Goal: Task Accomplishment & Management: Complete application form

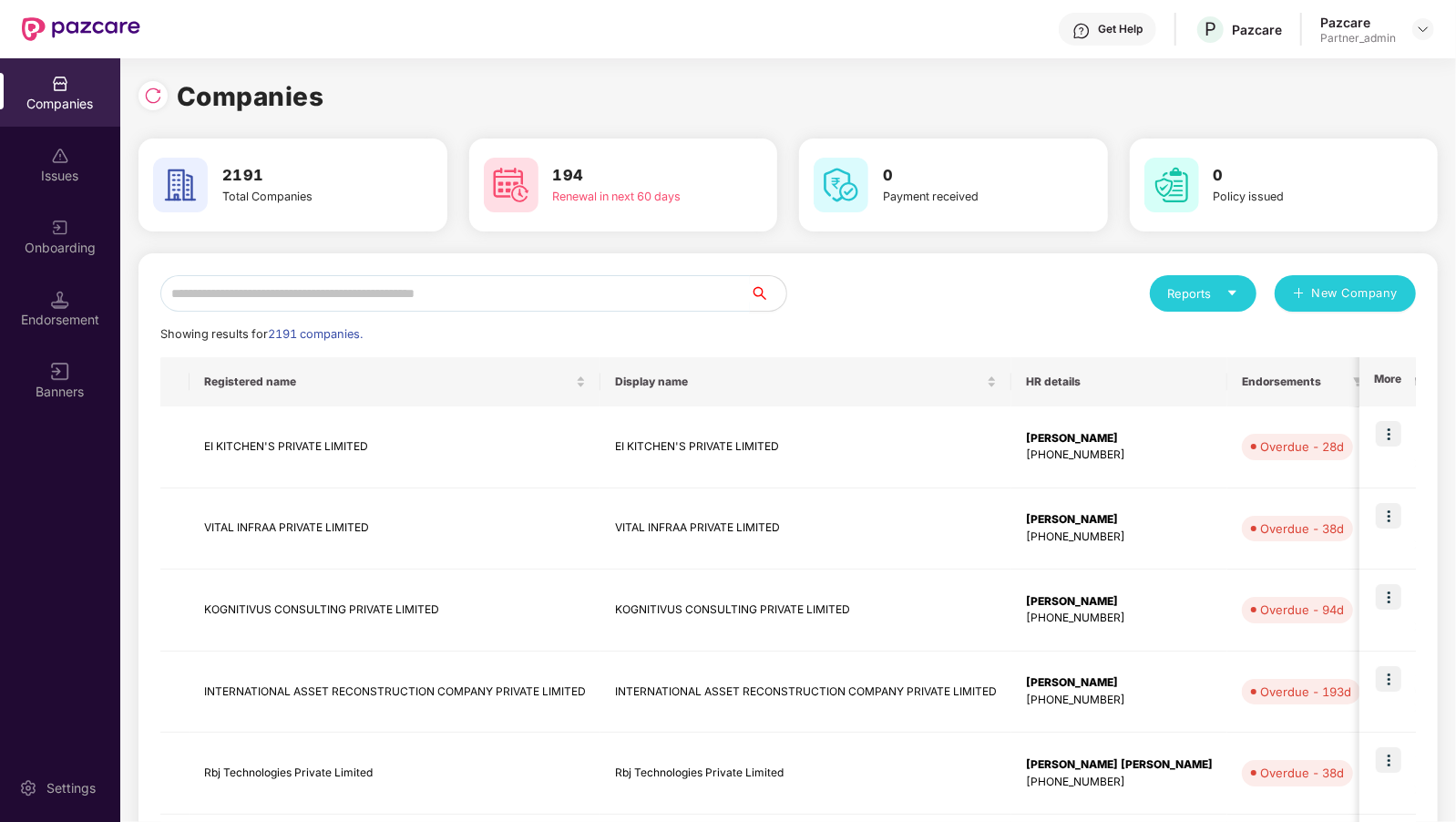
click at [309, 310] on input "text" at bounding box center [455, 293] width 590 height 37
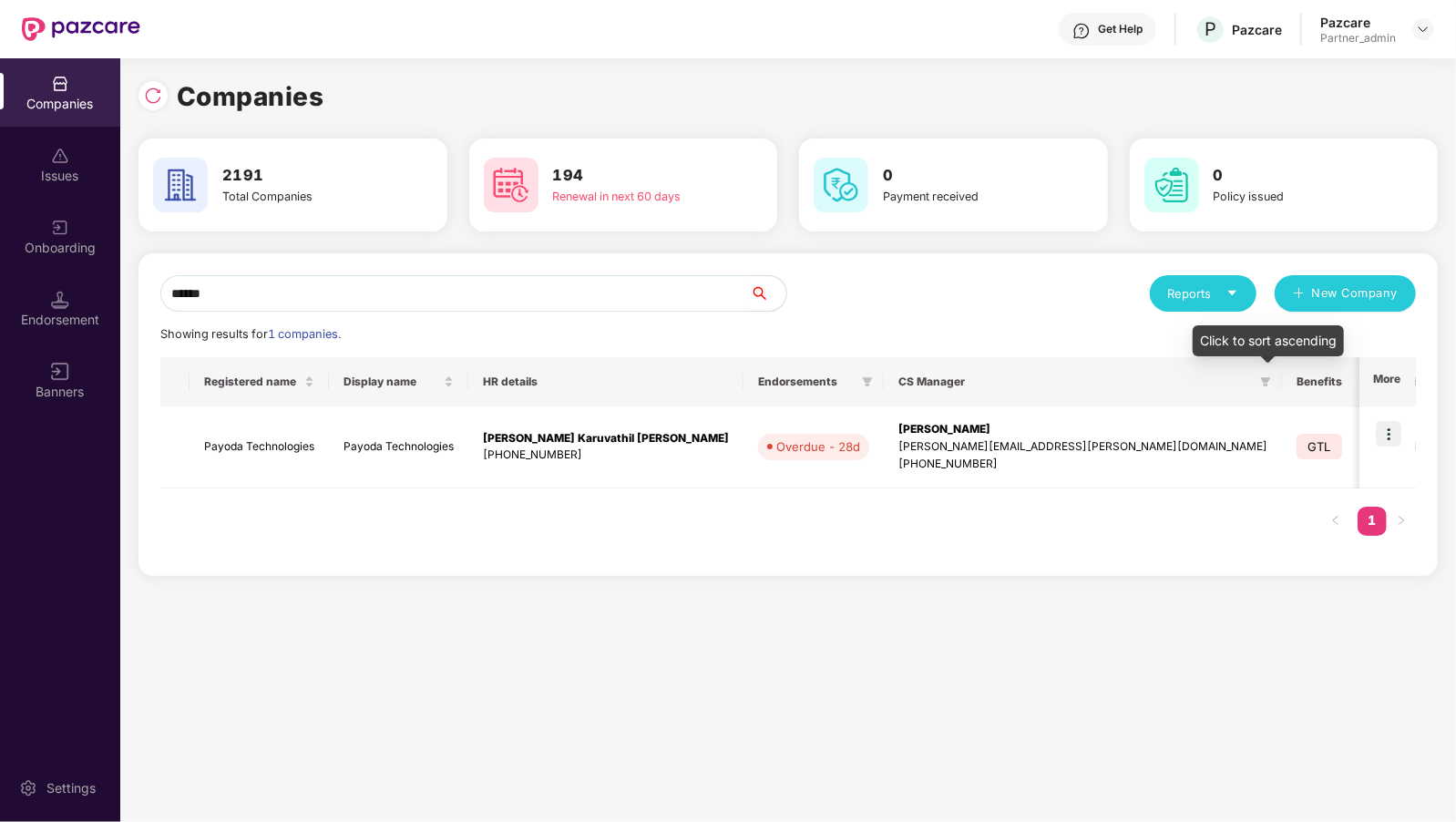
type input "******"
click at [1387, 439] on img at bounding box center [1388, 434] width 25 height 25
click at [1394, 437] on img at bounding box center [1388, 434] width 25 height 25
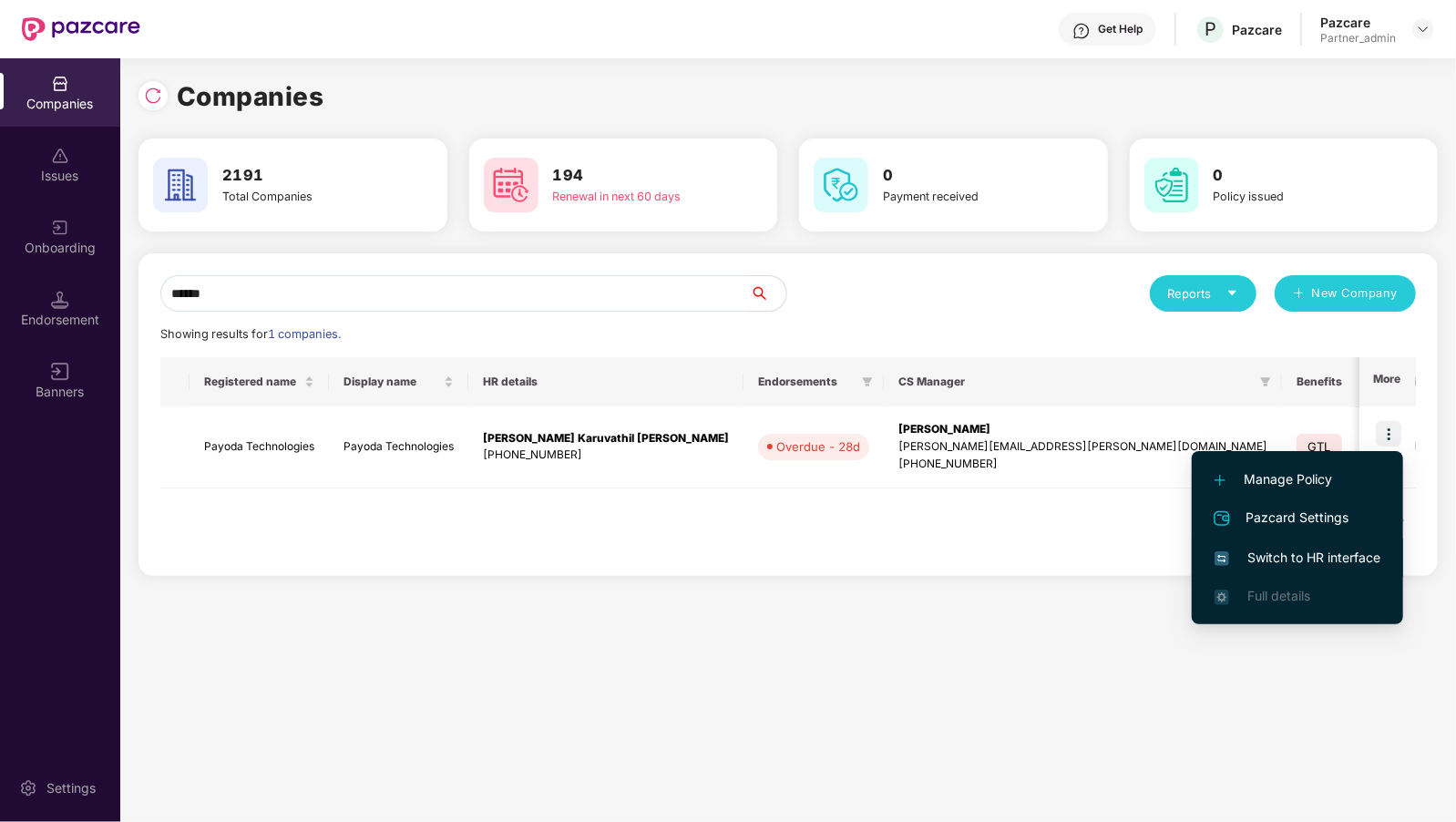
click at [1259, 570] on li "Switch to HR interface" at bounding box center [1297, 558] width 212 height 39
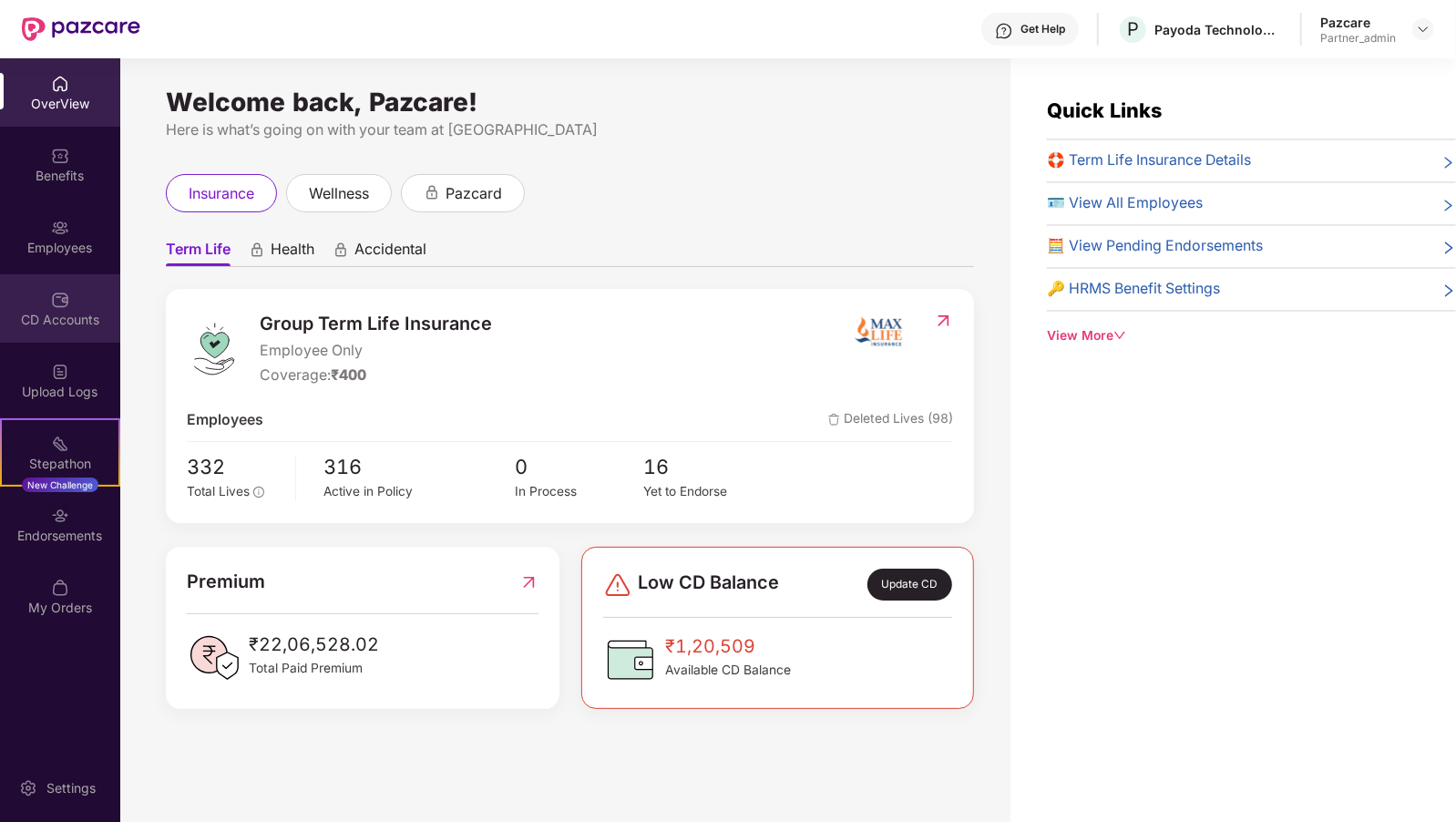
click at [72, 296] on div "CD Accounts" at bounding box center [60, 308] width 120 height 69
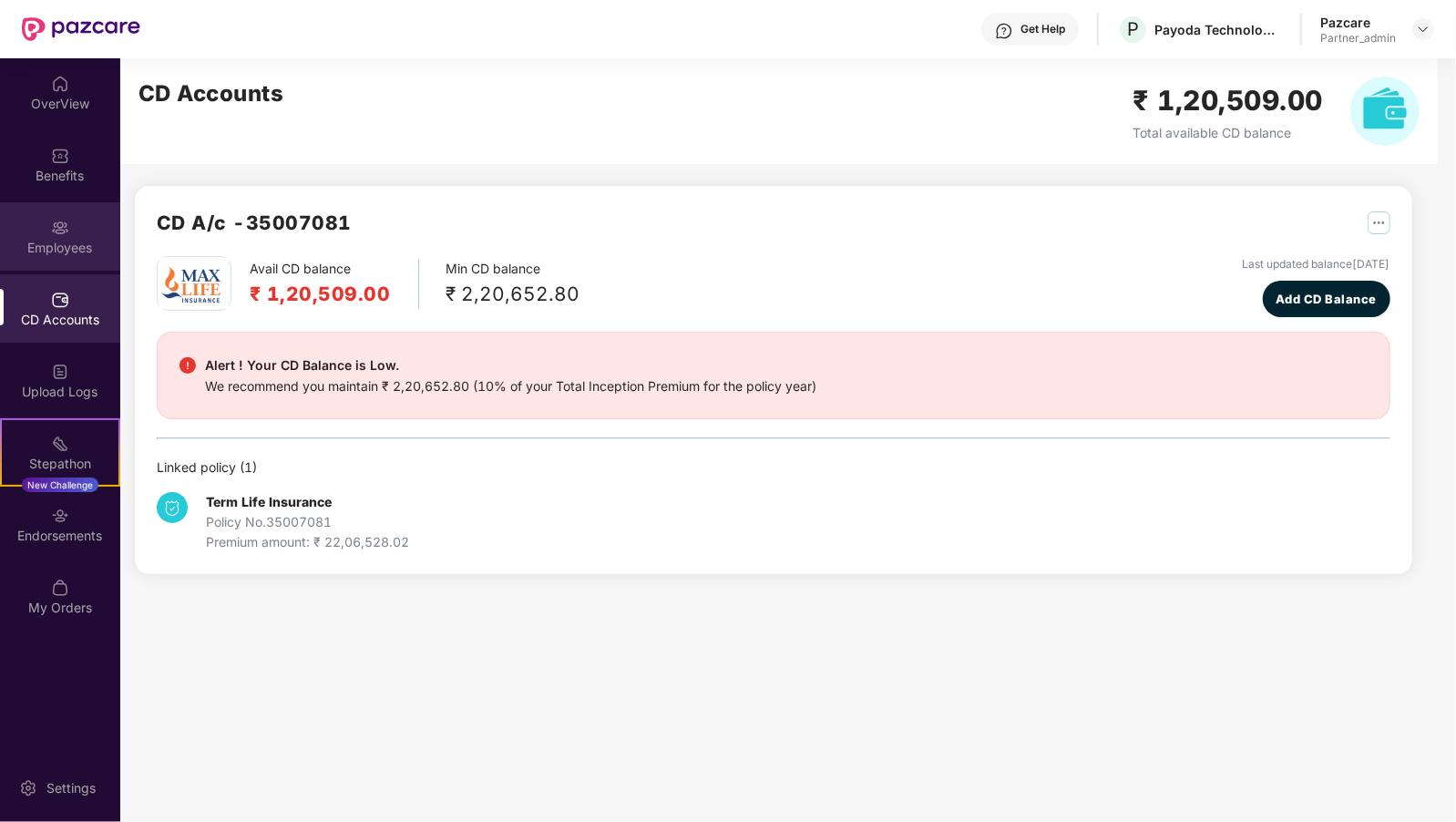
click at [82, 239] on div "Employees" at bounding box center [60, 247] width 120 height 18
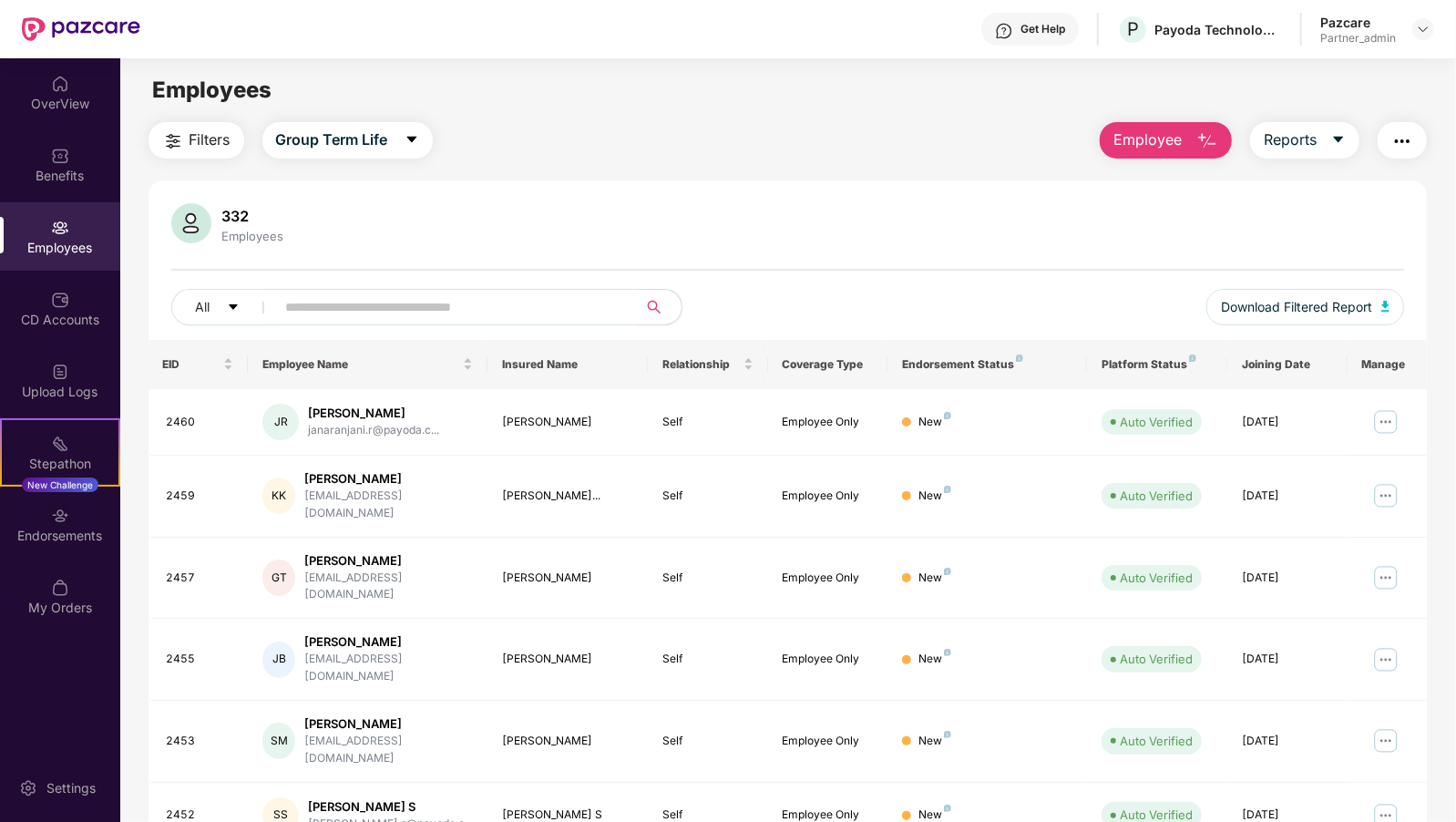
click at [327, 295] on input "text" at bounding box center [450, 307] width 327 height 27
paste input "**********"
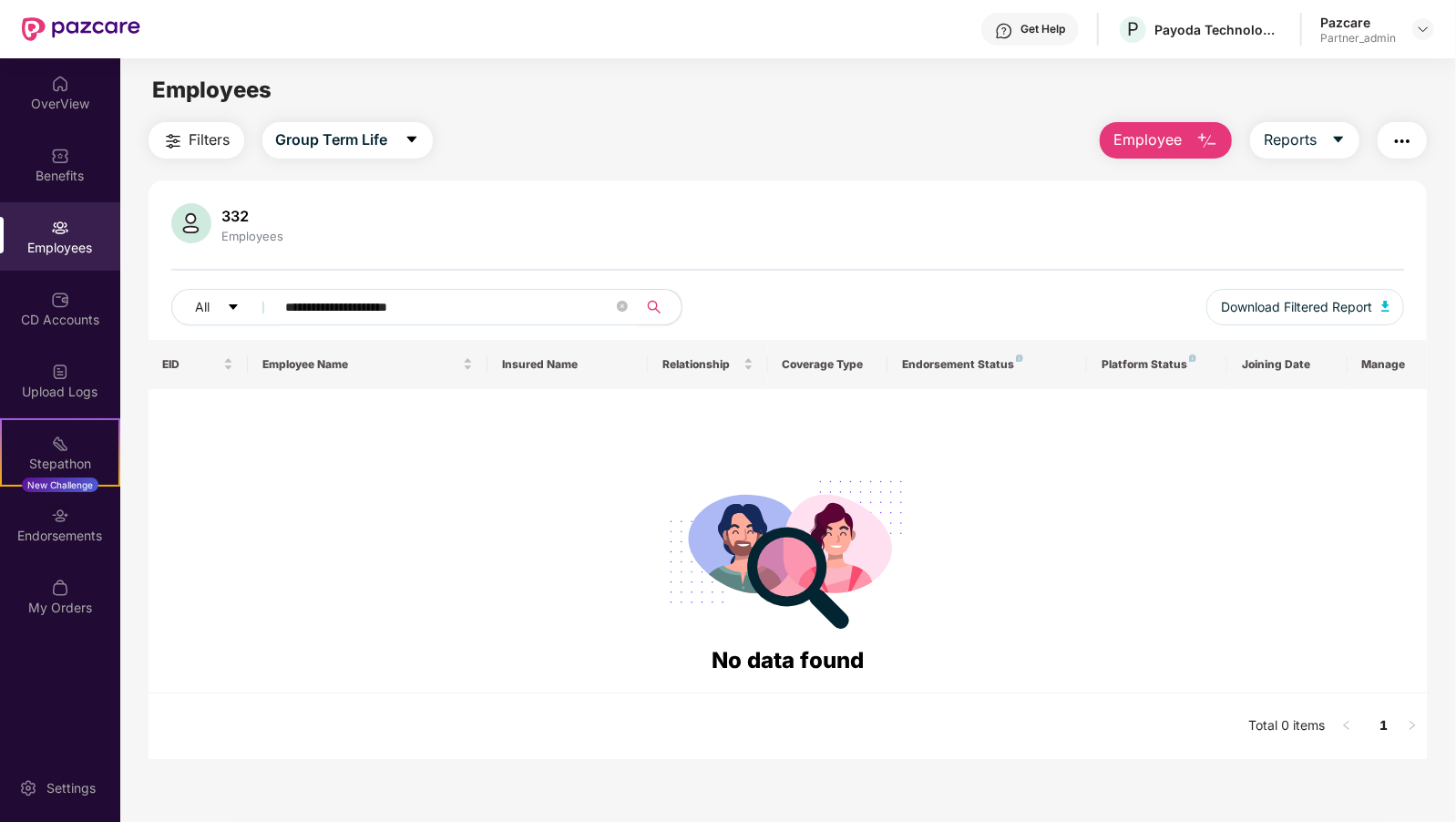
click at [434, 305] on input "**********" at bounding box center [450, 307] width 327 height 27
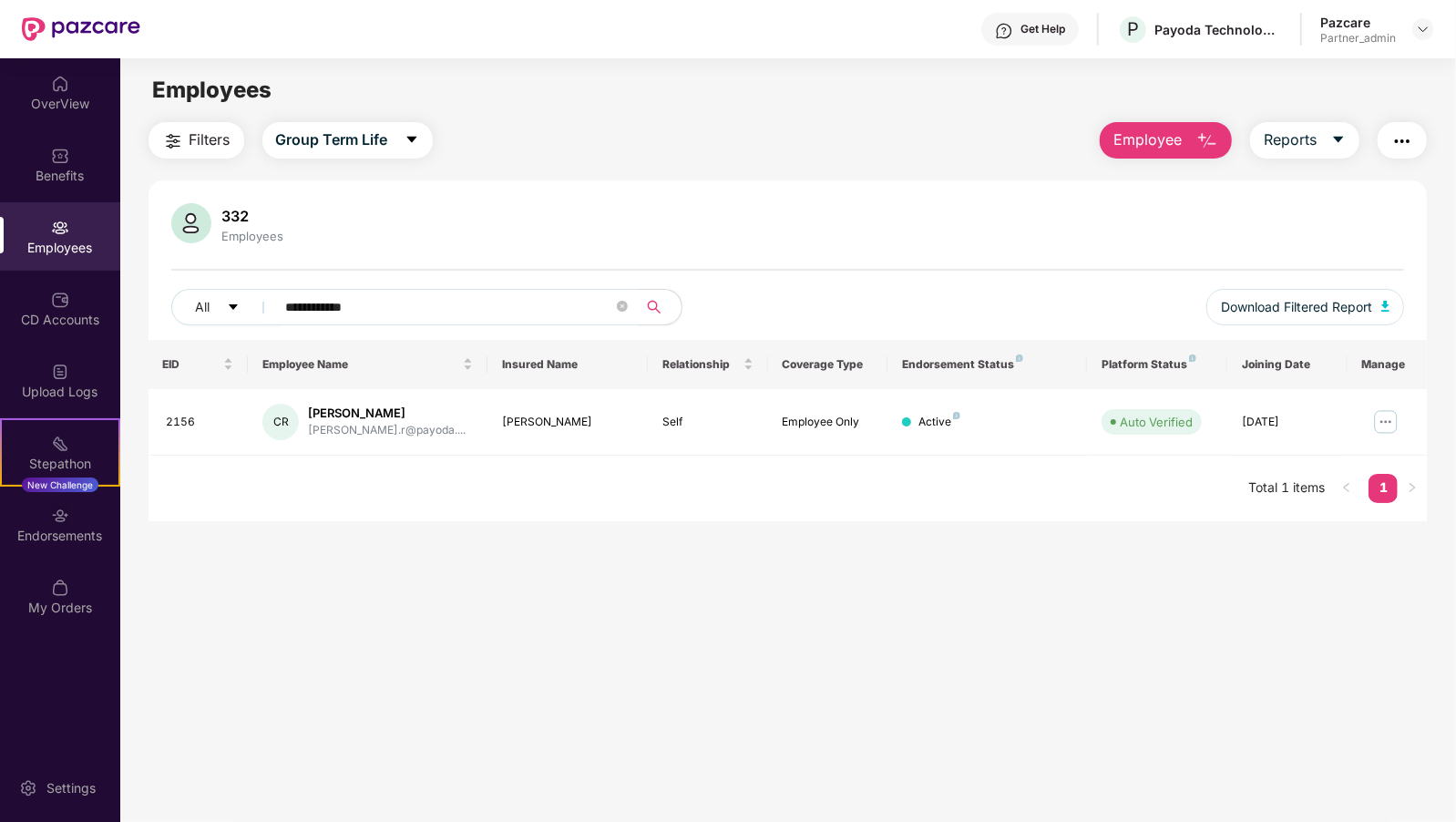
click at [366, 306] on input "**********" at bounding box center [450, 307] width 327 height 27
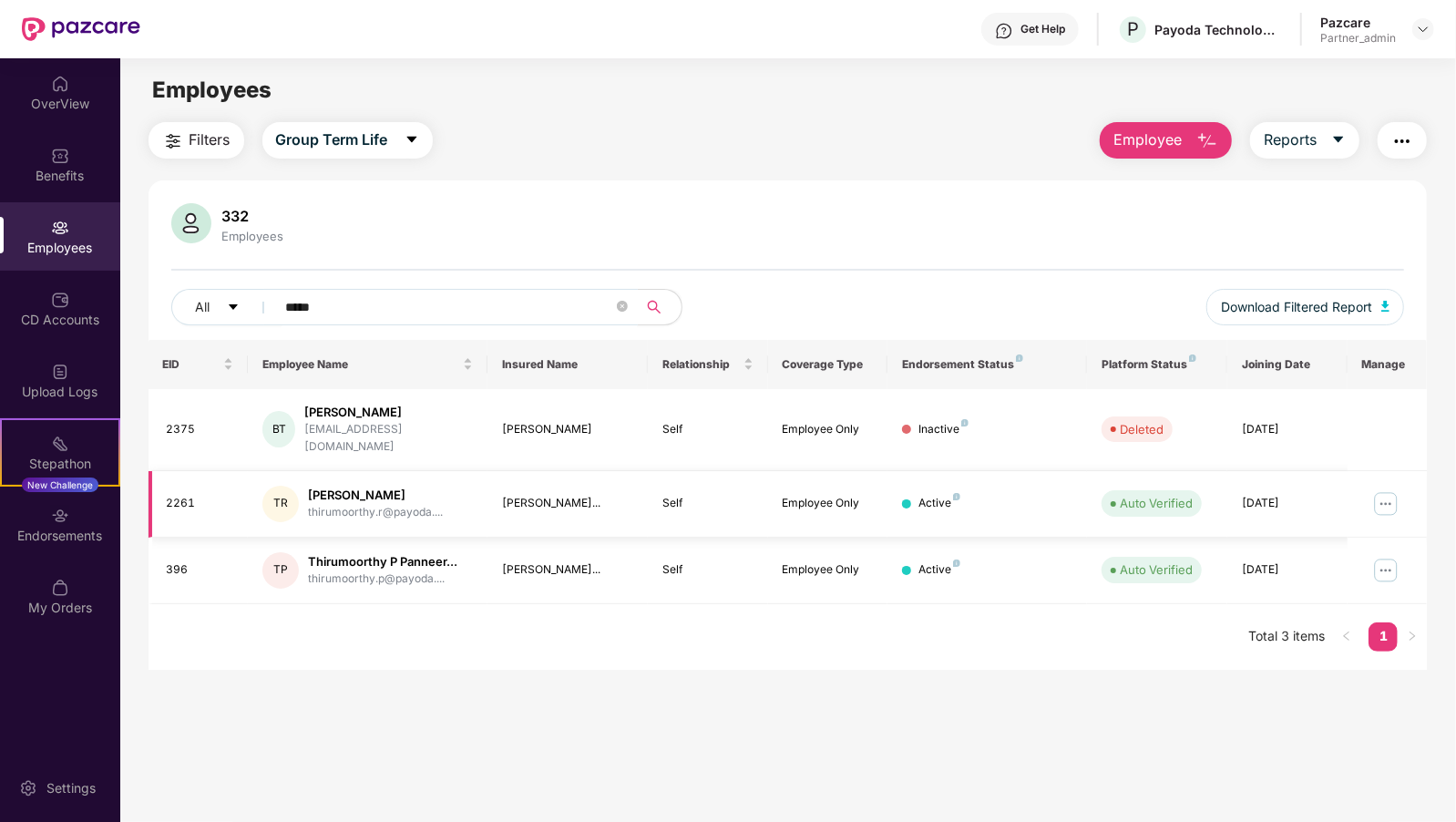
type input "*****"
click at [1385, 489] on img at bounding box center [1385, 503] width 29 height 29
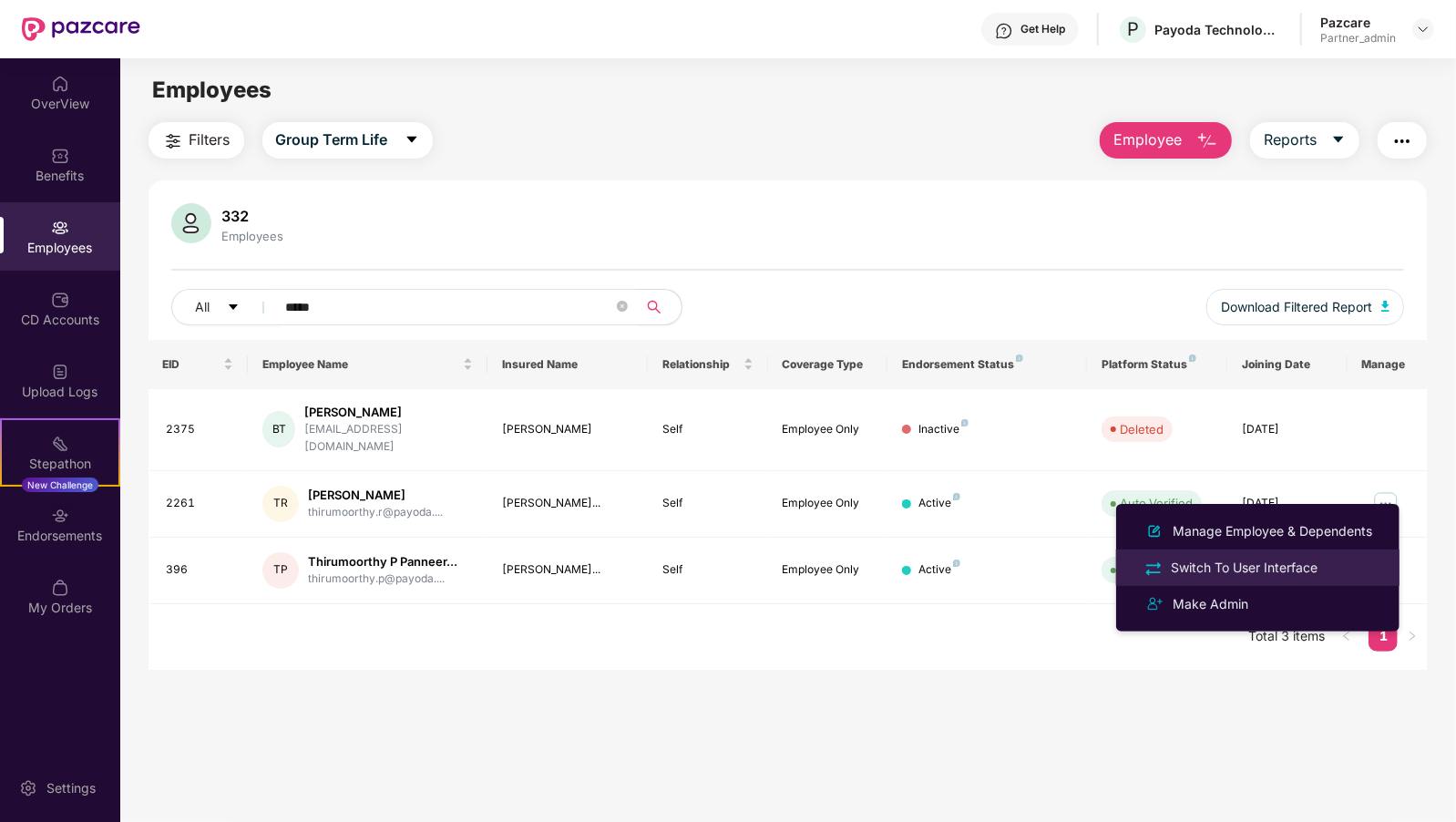
click at [1281, 573] on div "Switch To User Interface" at bounding box center [1244, 567] width 154 height 20
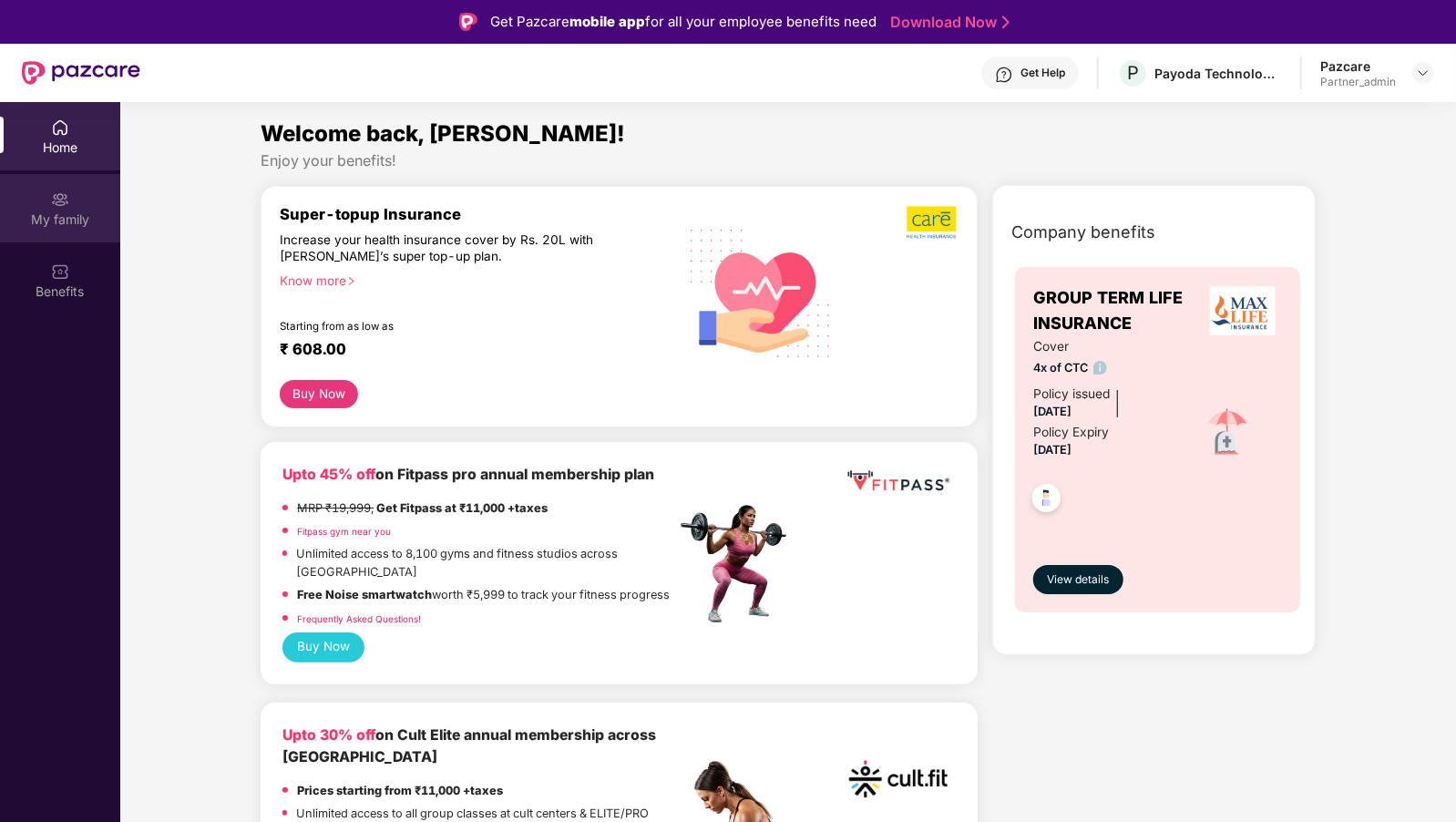
click at [62, 209] on div "My family" at bounding box center [60, 208] width 120 height 69
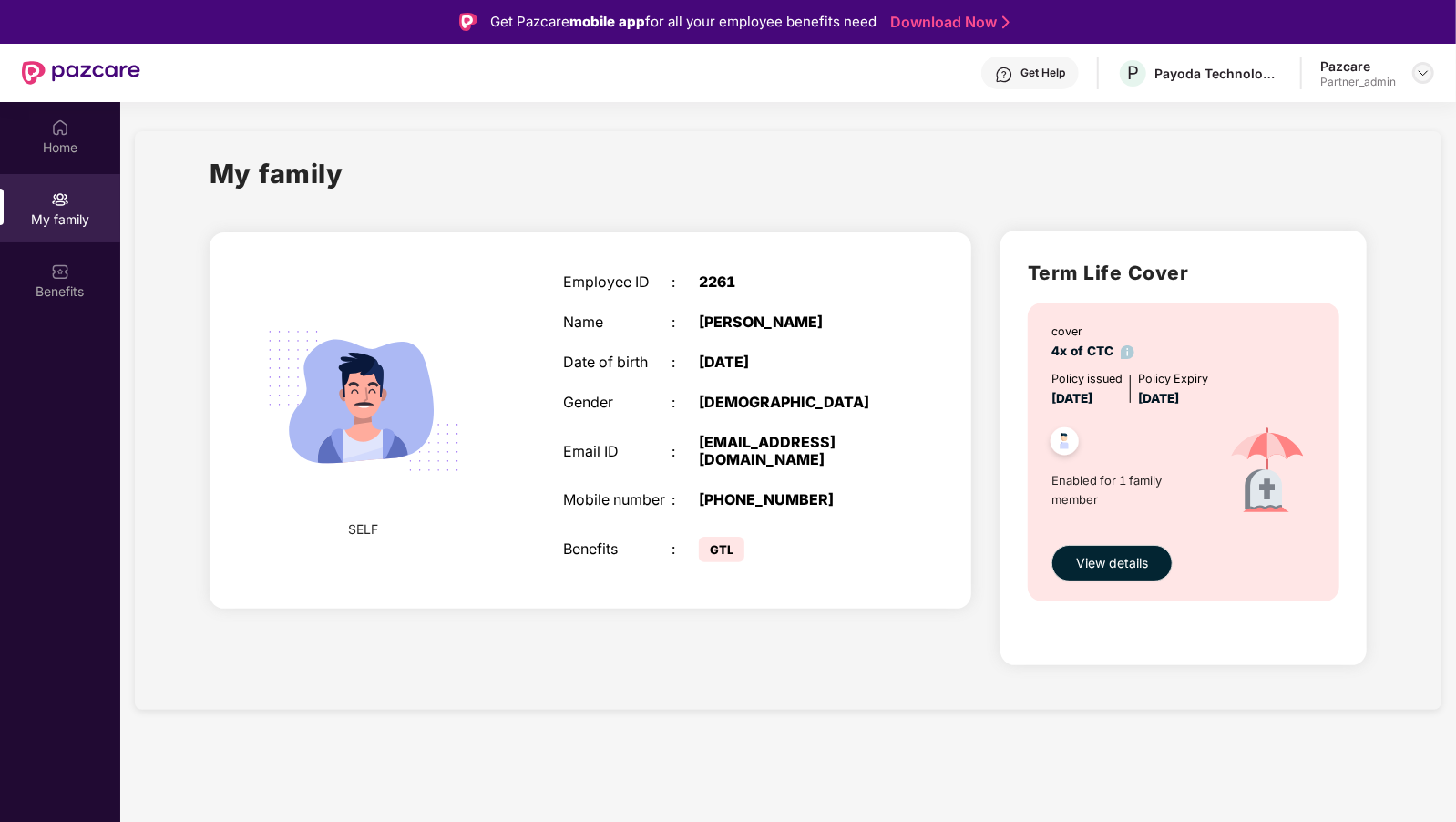
click at [1430, 72] on img at bounding box center [1424, 73] width 15 height 15
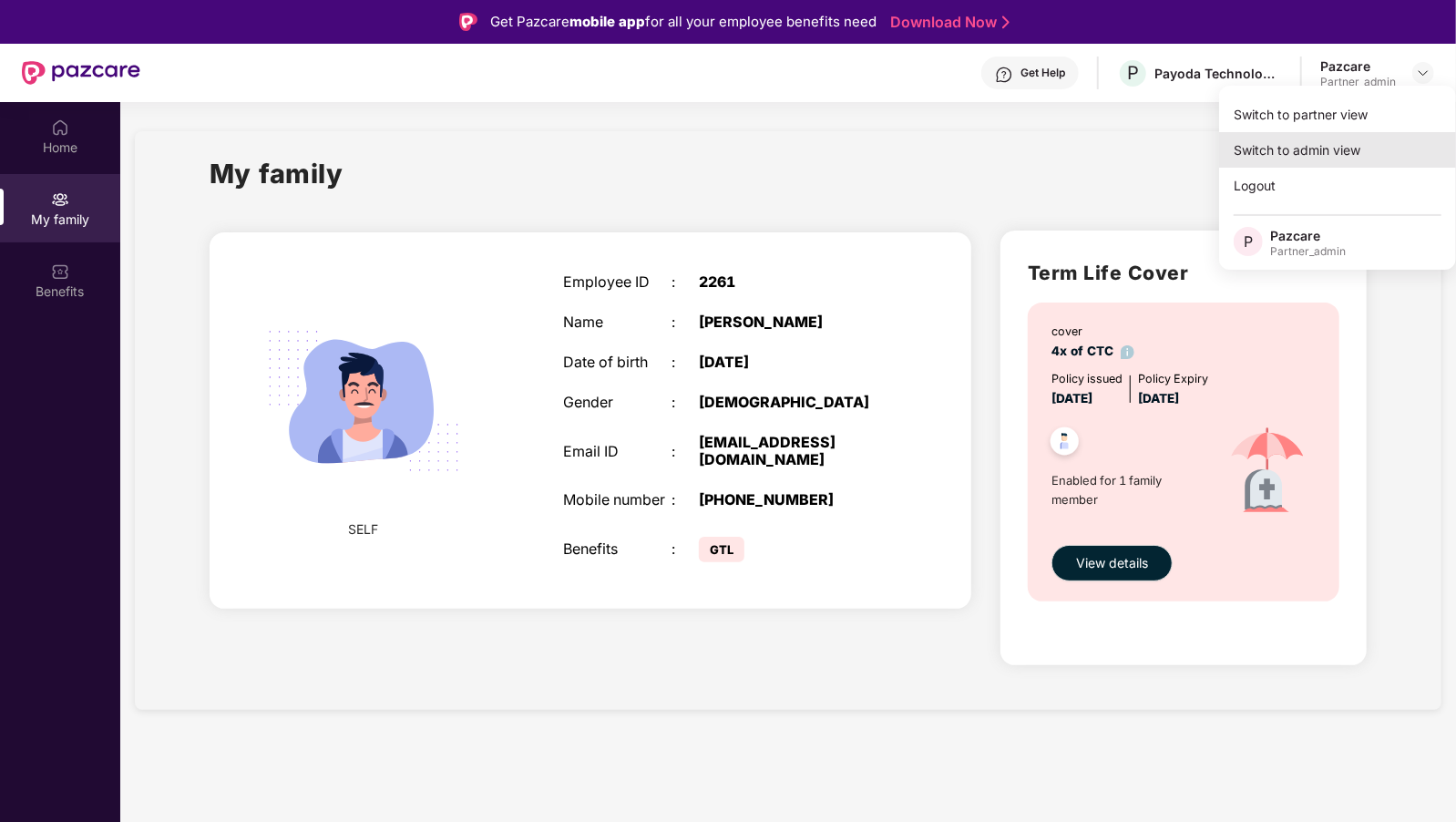
click at [1307, 143] on div "Switch to admin view" at bounding box center [1337, 150] width 237 height 36
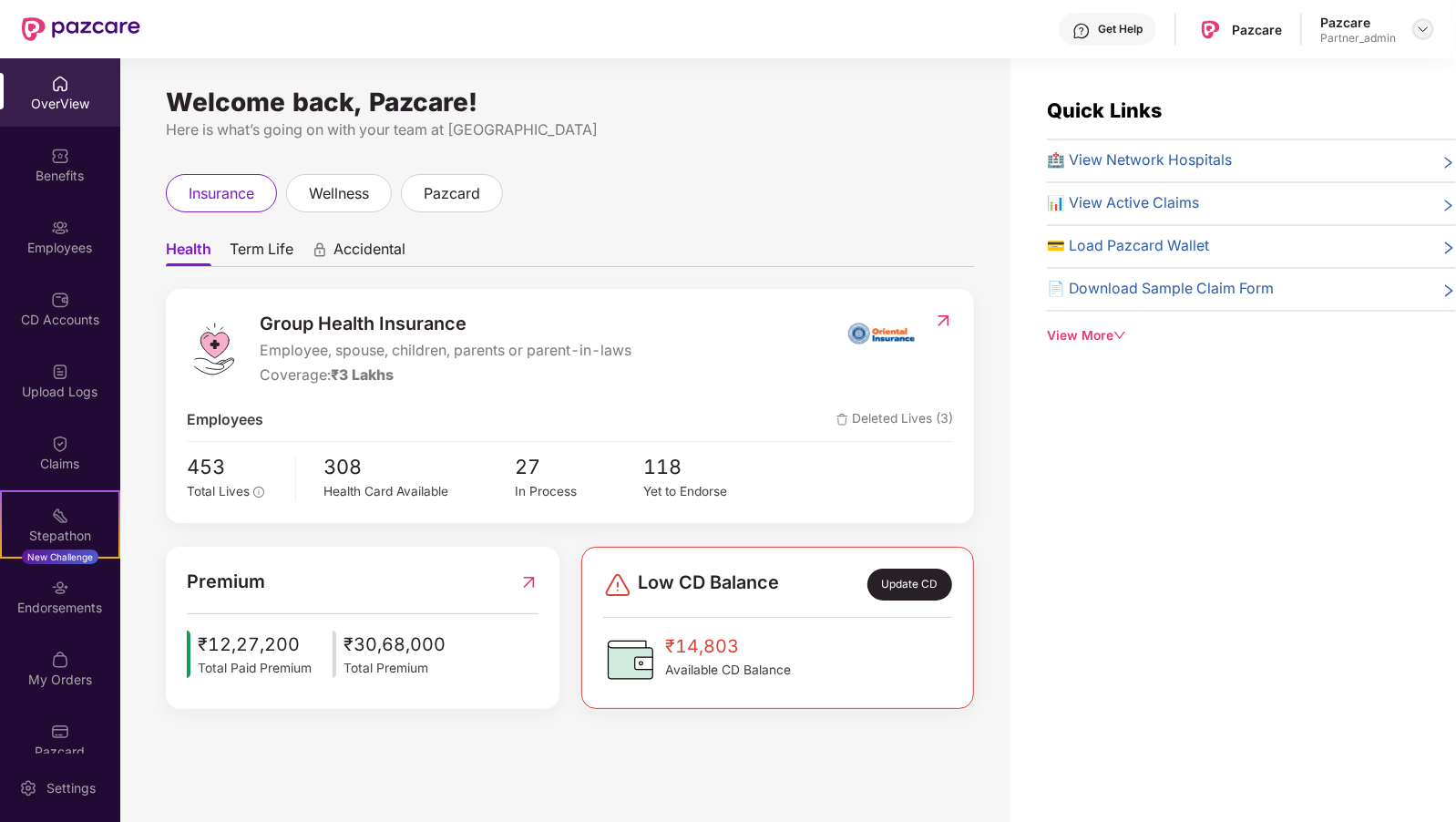
click at [1431, 28] on img at bounding box center [1424, 29] width 15 height 15
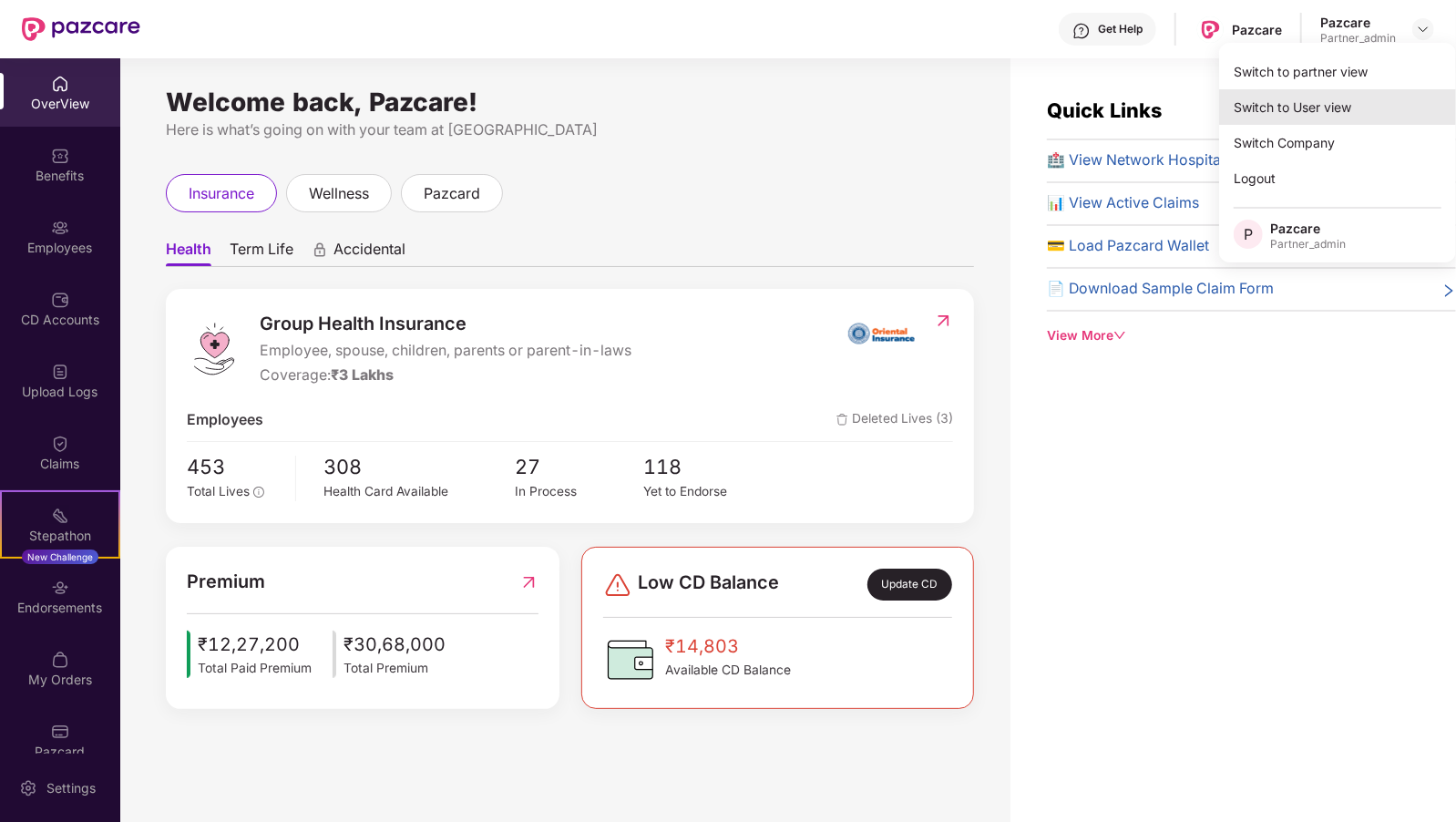
click at [1272, 100] on div "Switch to User view" at bounding box center [1337, 107] width 237 height 36
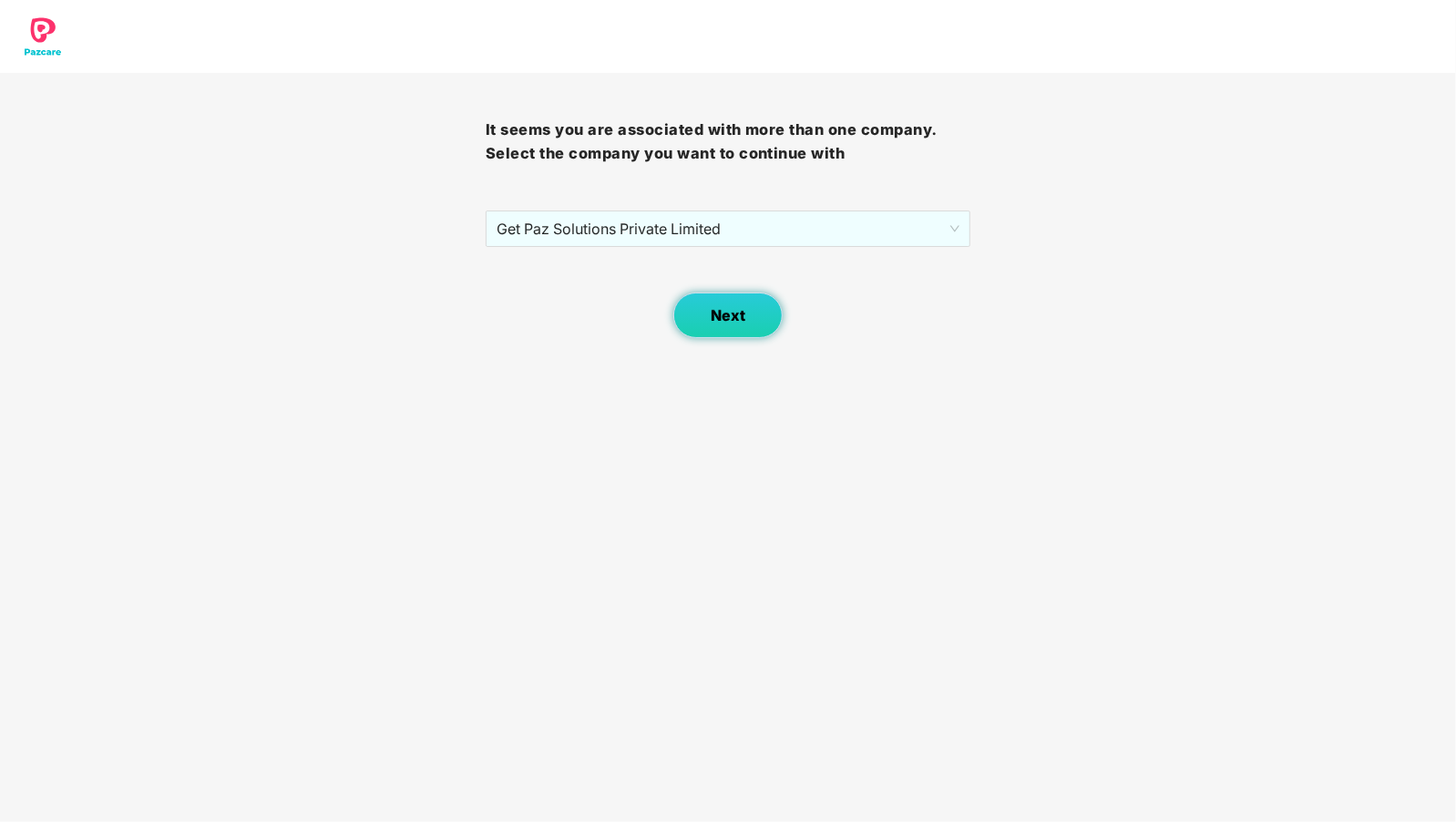
click at [703, 313] on button "Next" at bounding box center [728, 315] width 109 height 45
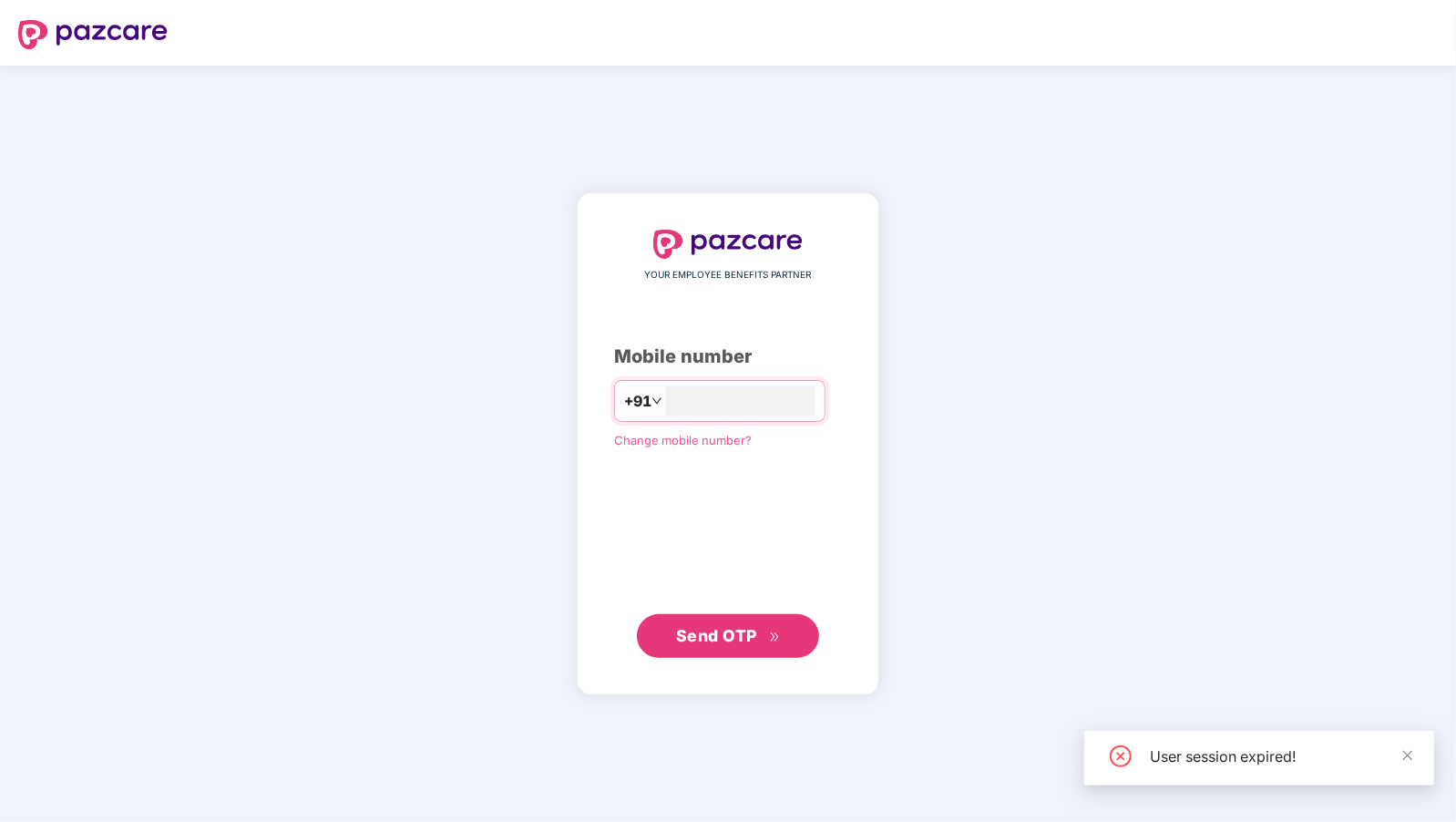
type input "**********"
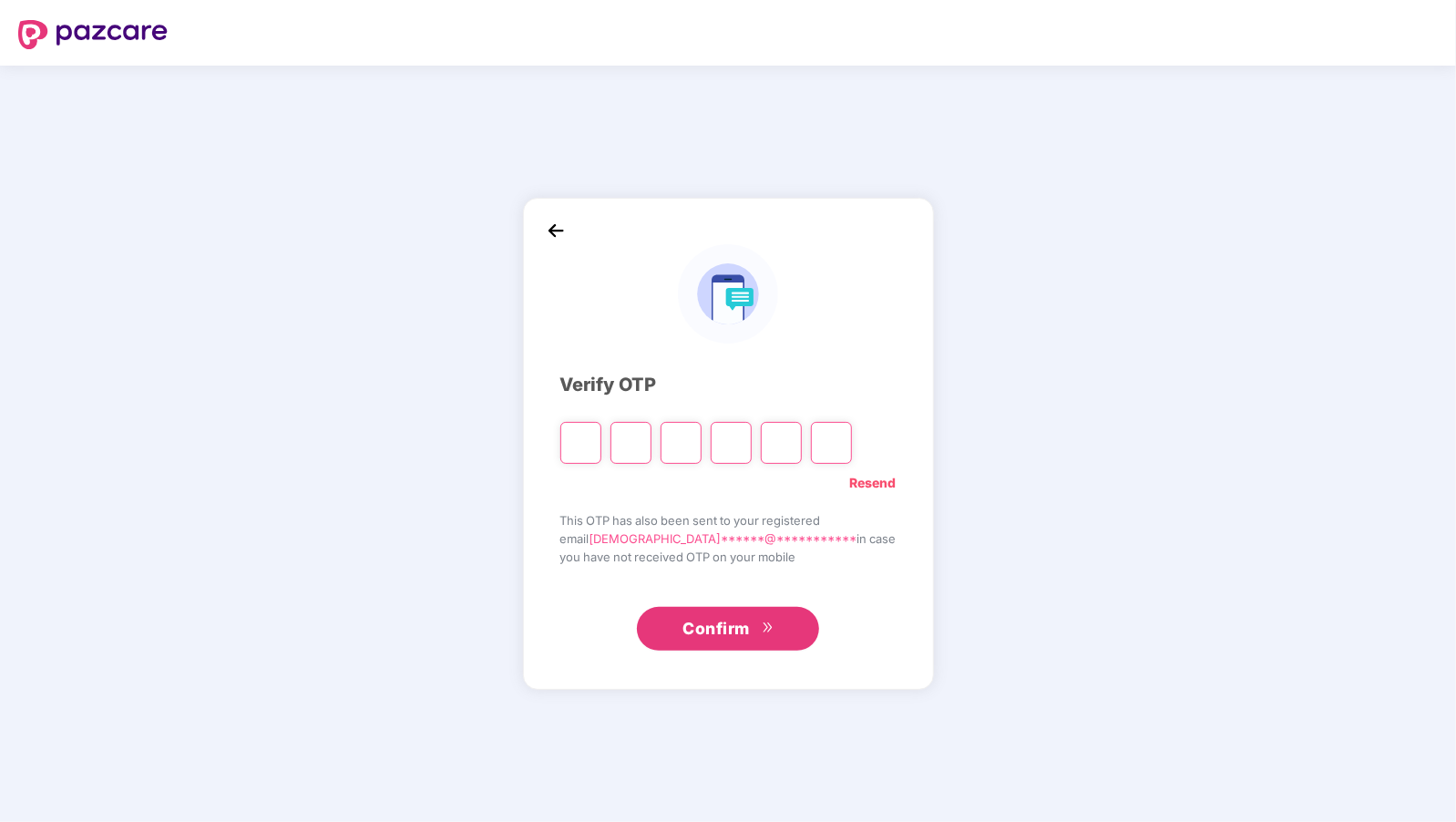
type input "*"
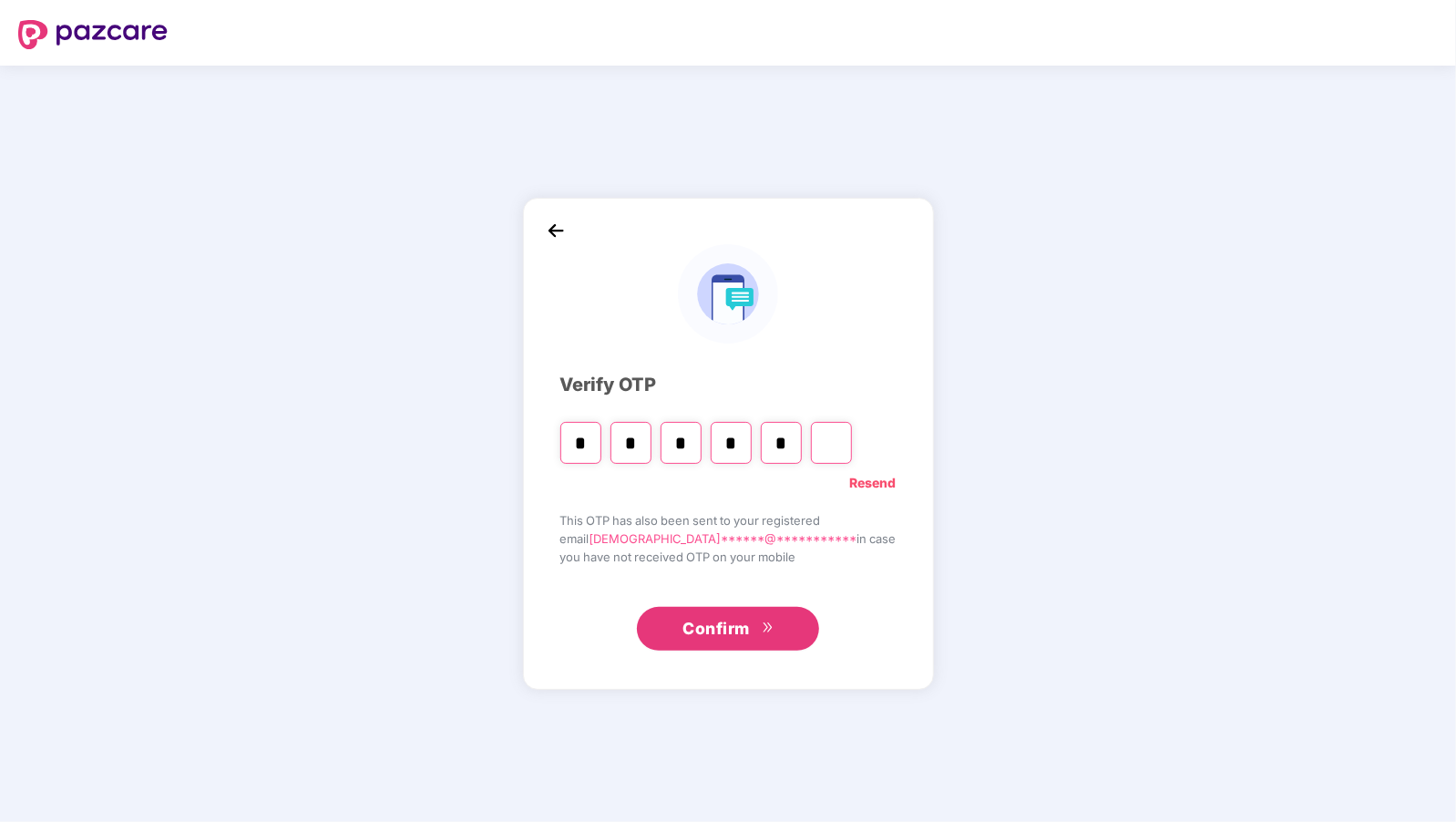
type input "*"
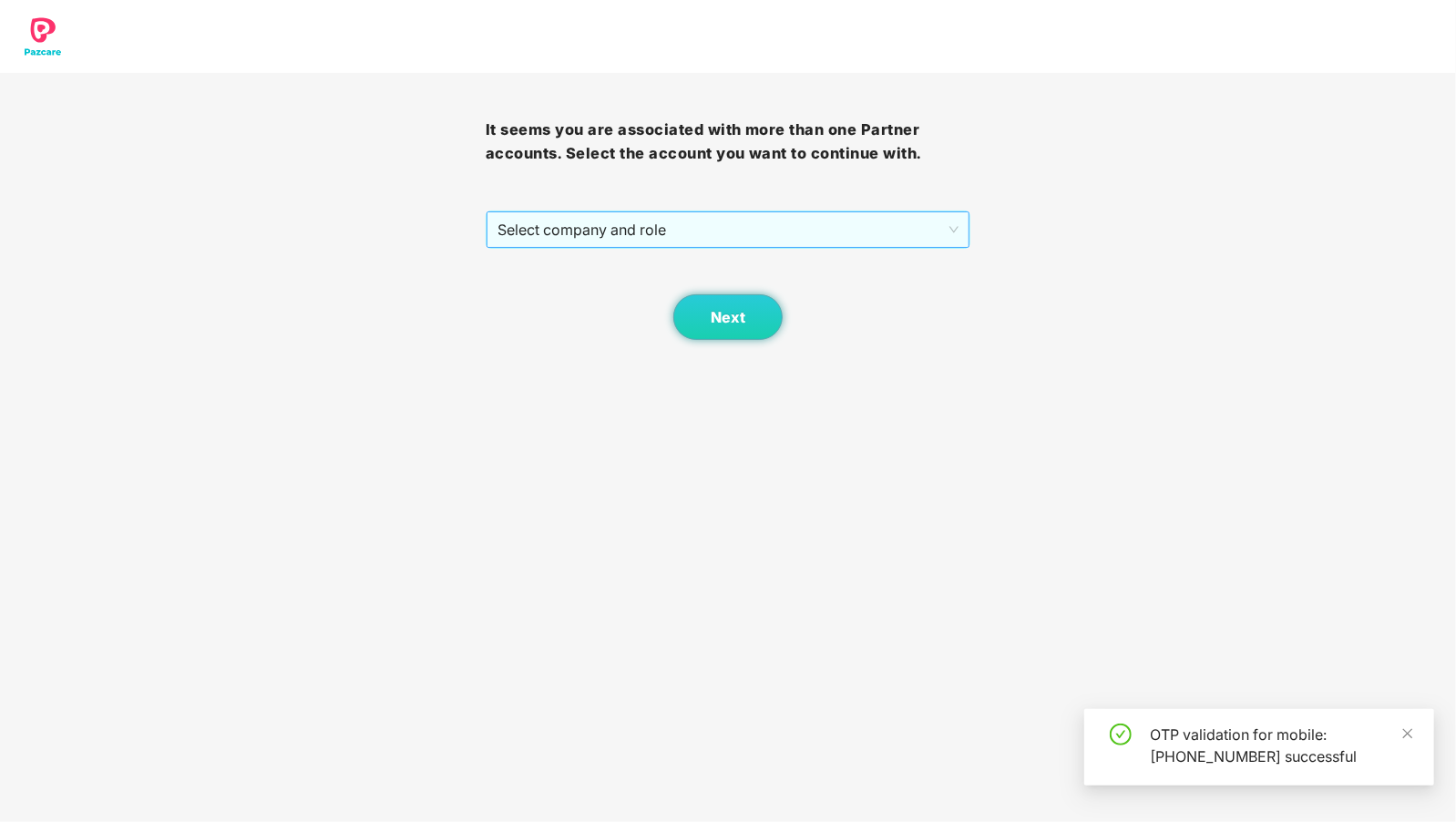
click at [542, 227] on span "Select company and role" at bounding box center [728, 229] width 462 height 35
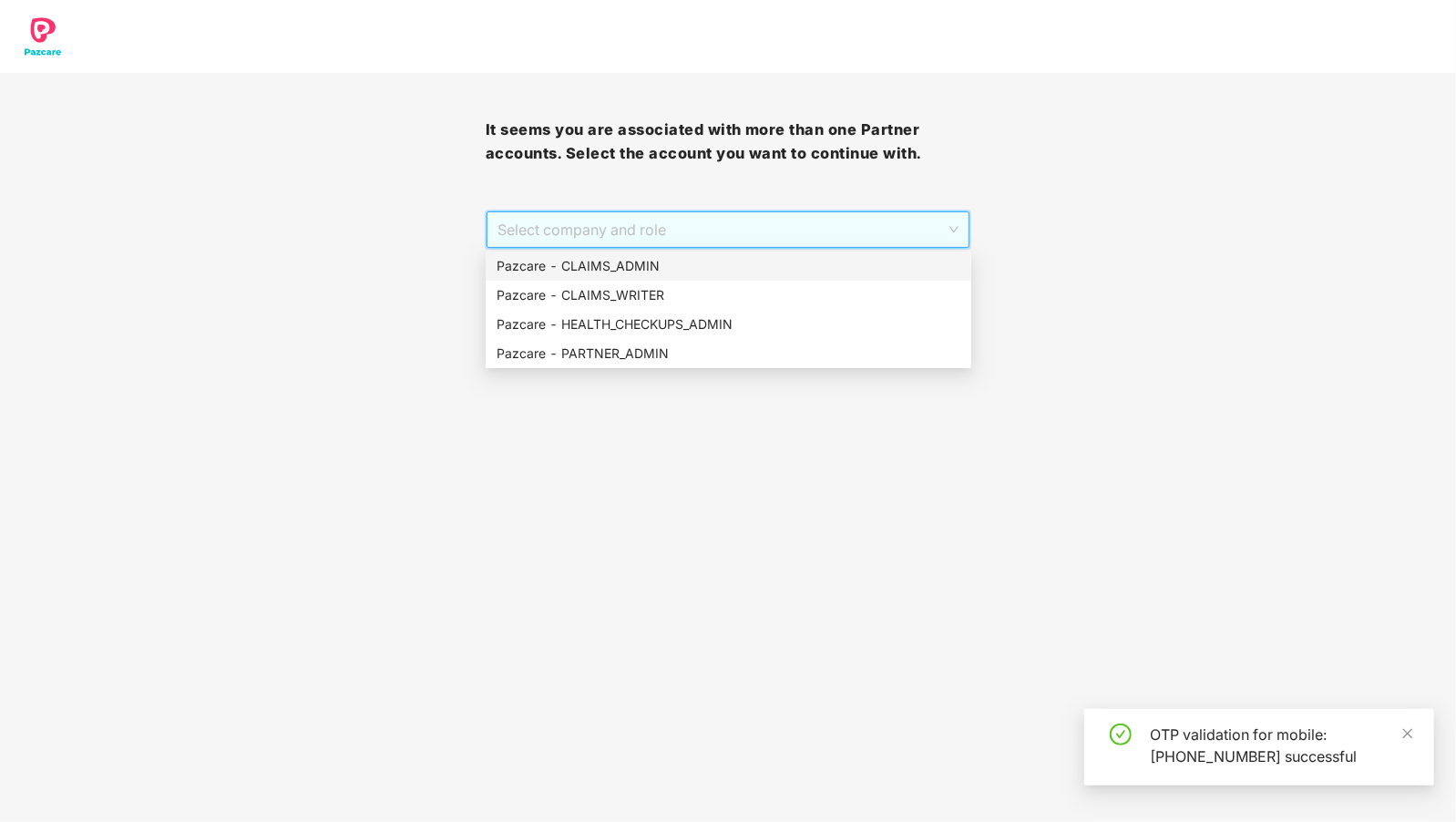
click at [631, 261] on div "Pazcare - CLAIMS_ADMIN" at bounding box center [728, 265] width 464 height 20
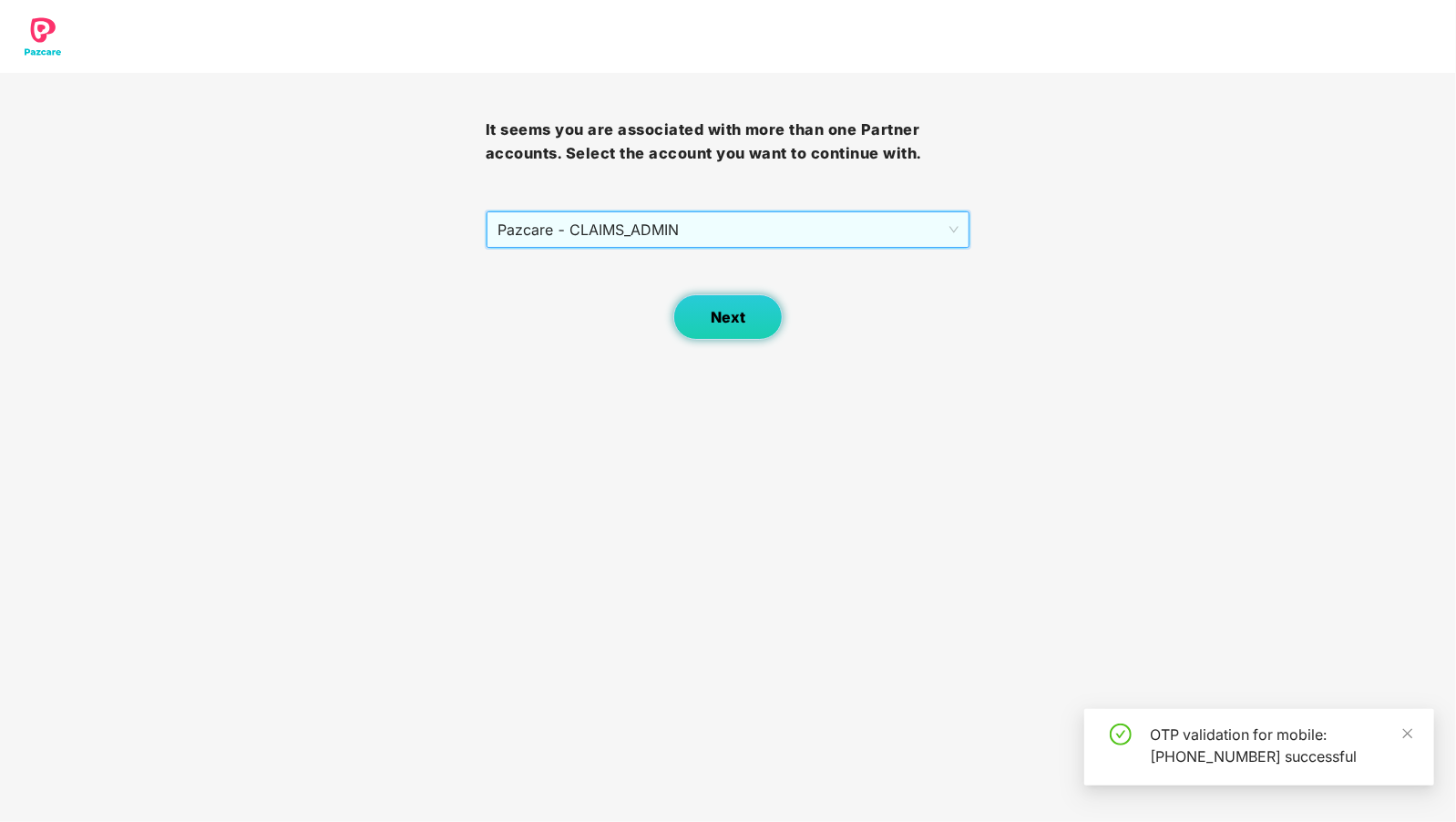
click at [735, 311] on span "Next" at bounding box center [728, 317] width 35 height 17
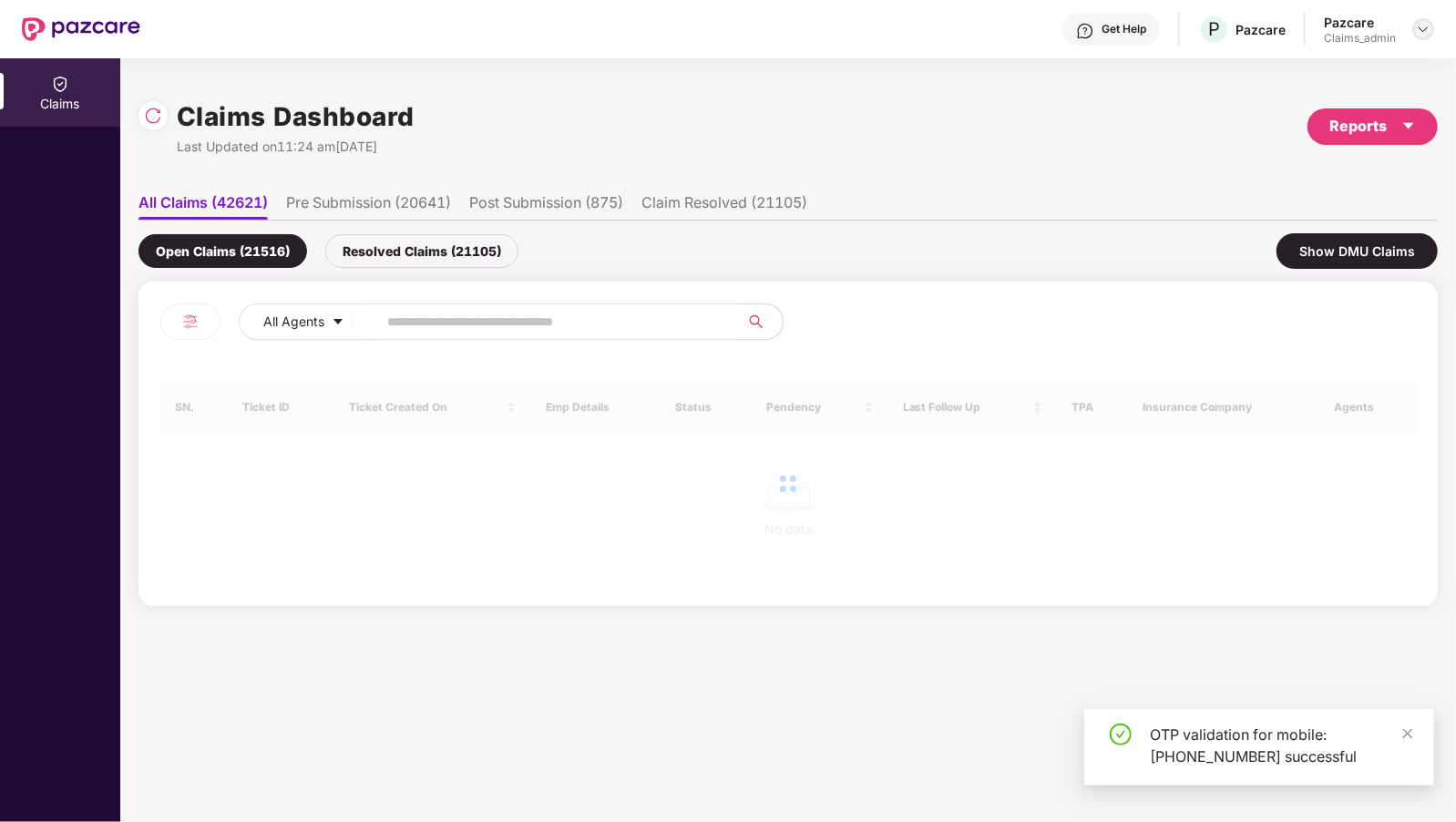
click at [1425, 23] on img at bounding box center [1424, 29] width 15 height 15
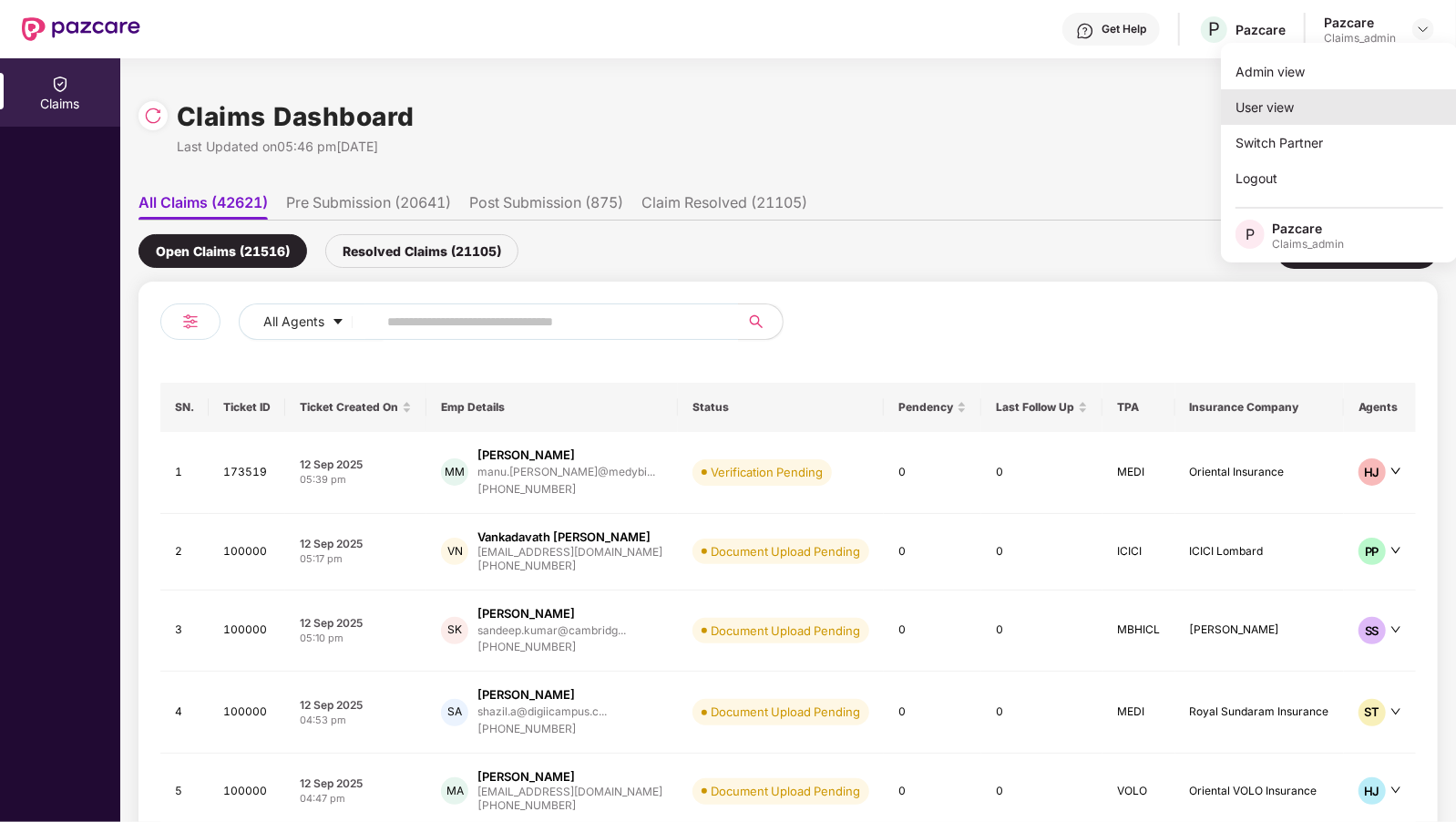
click at [1270, 112] on div "User view" at bounding box center [1339, 107] width 237 height 36
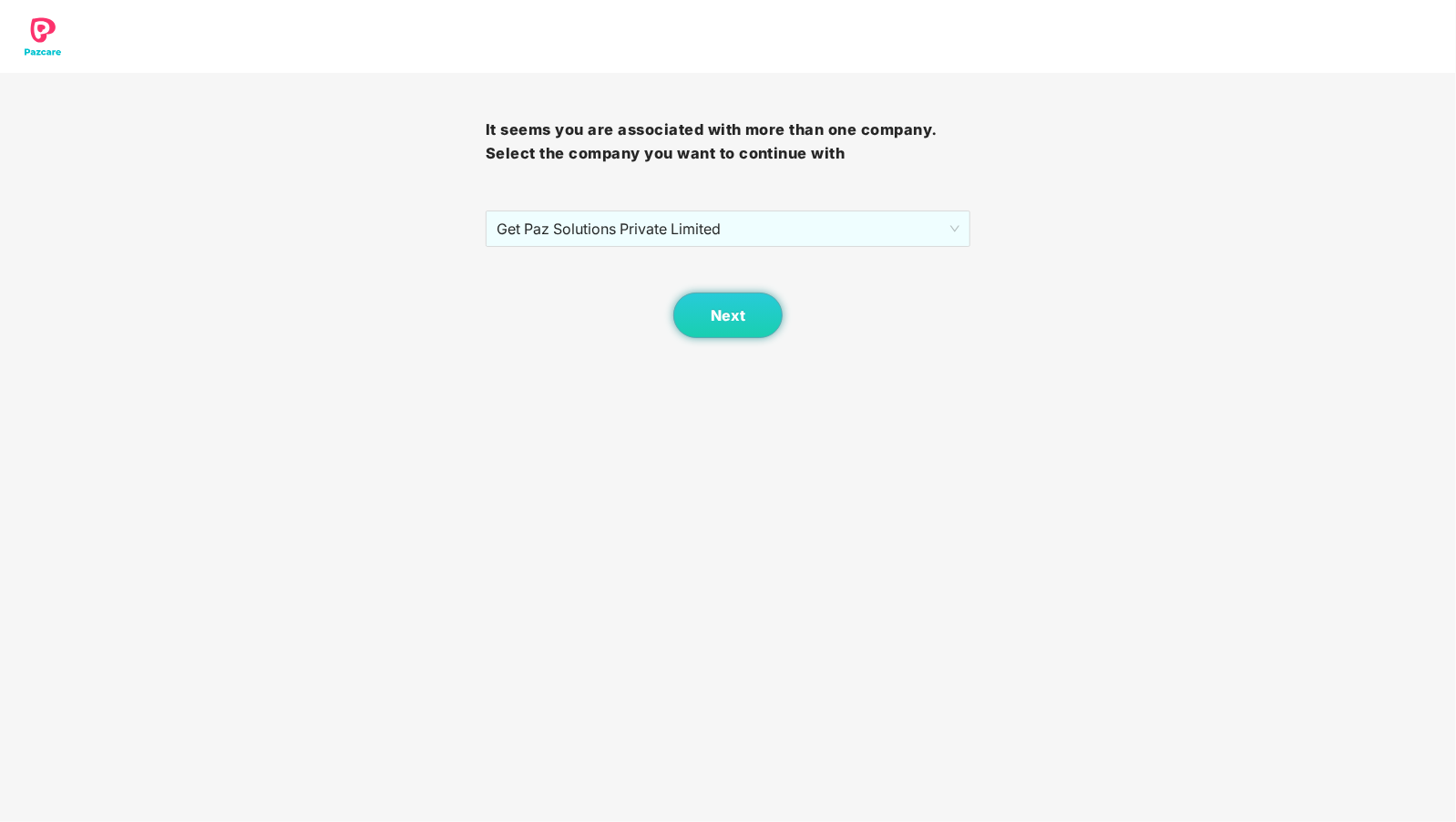
click at [733, 276] on div "Next" at bounding box center [728, 292] width 485 height 91
click at [715, 313] on span "Next" at bounding box center [728, 316] width 35 height 17
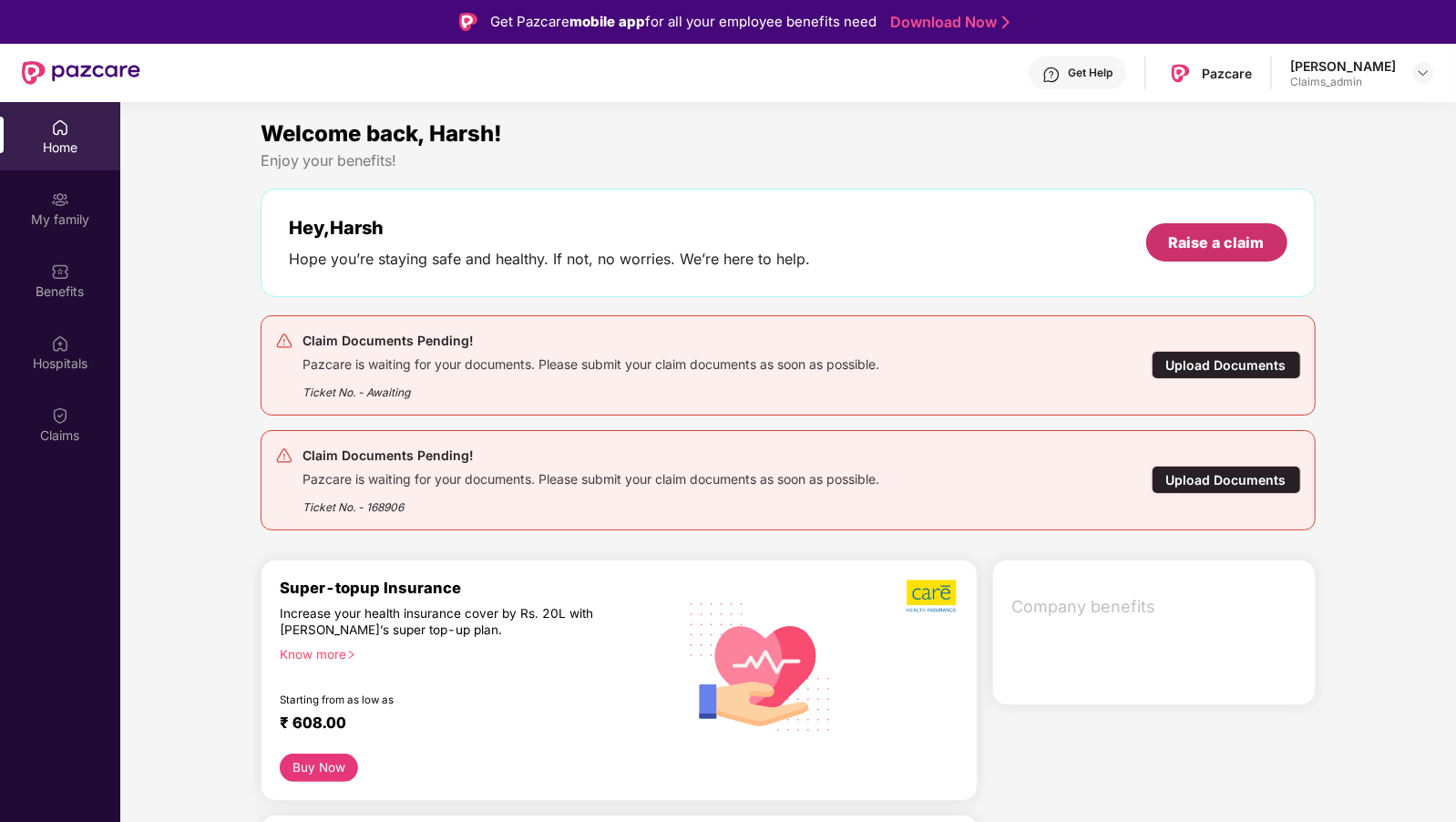
click at [1209, 243] on div "Raise a claim" at bounding box center [1217, 242] width 96 height 20
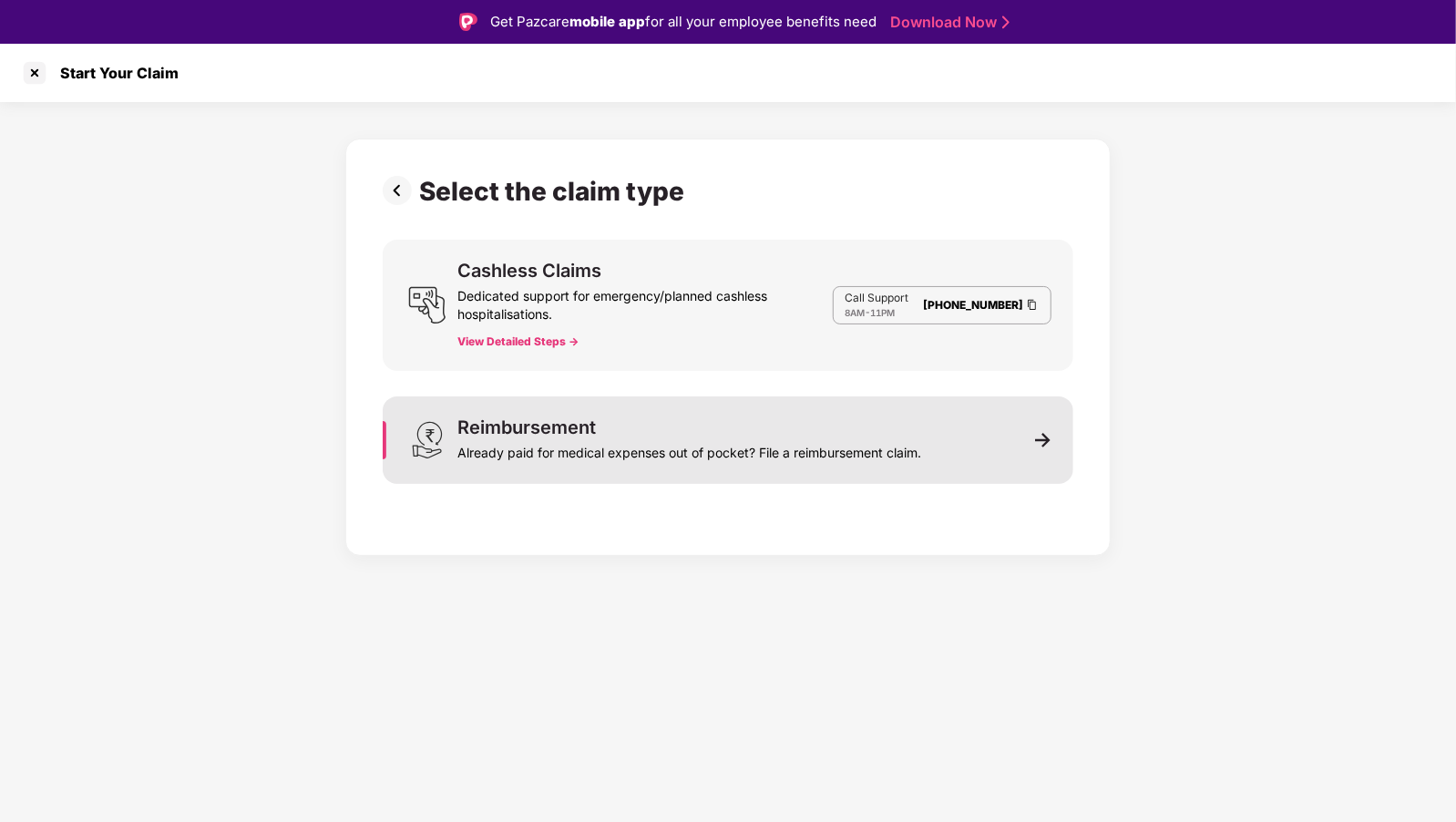
click at [592, 404] on div "Reimbursement Already paid for medical expenses out of pocket? File a reimburse…" at bounding box center [728, 439] width 690 height 87
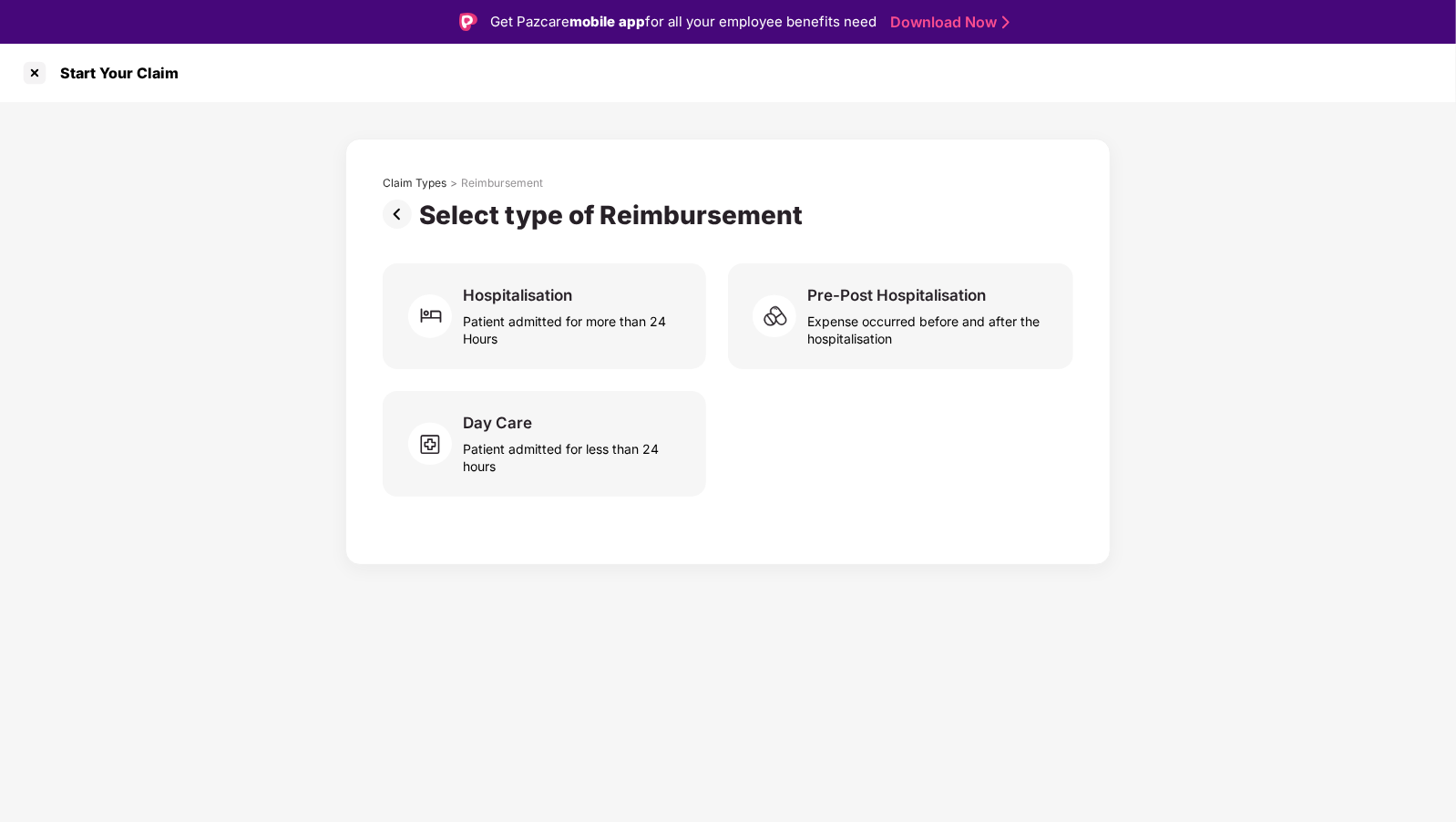
click at [394, 218] on img at bounding box center [401, 213] width 37 height 29
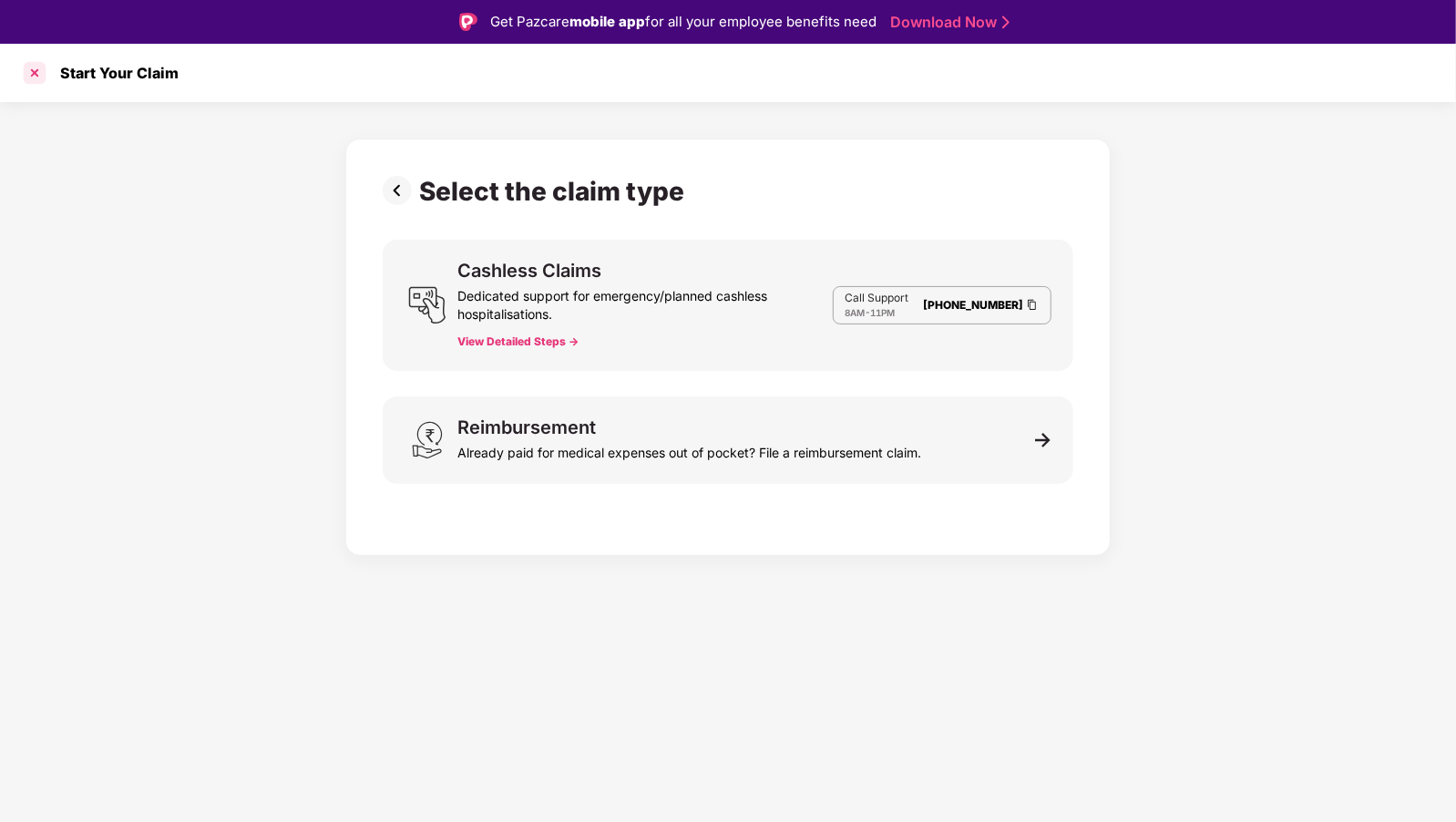
click at [24, 73] on div at bounding box center [34, 72] width 29 height 29
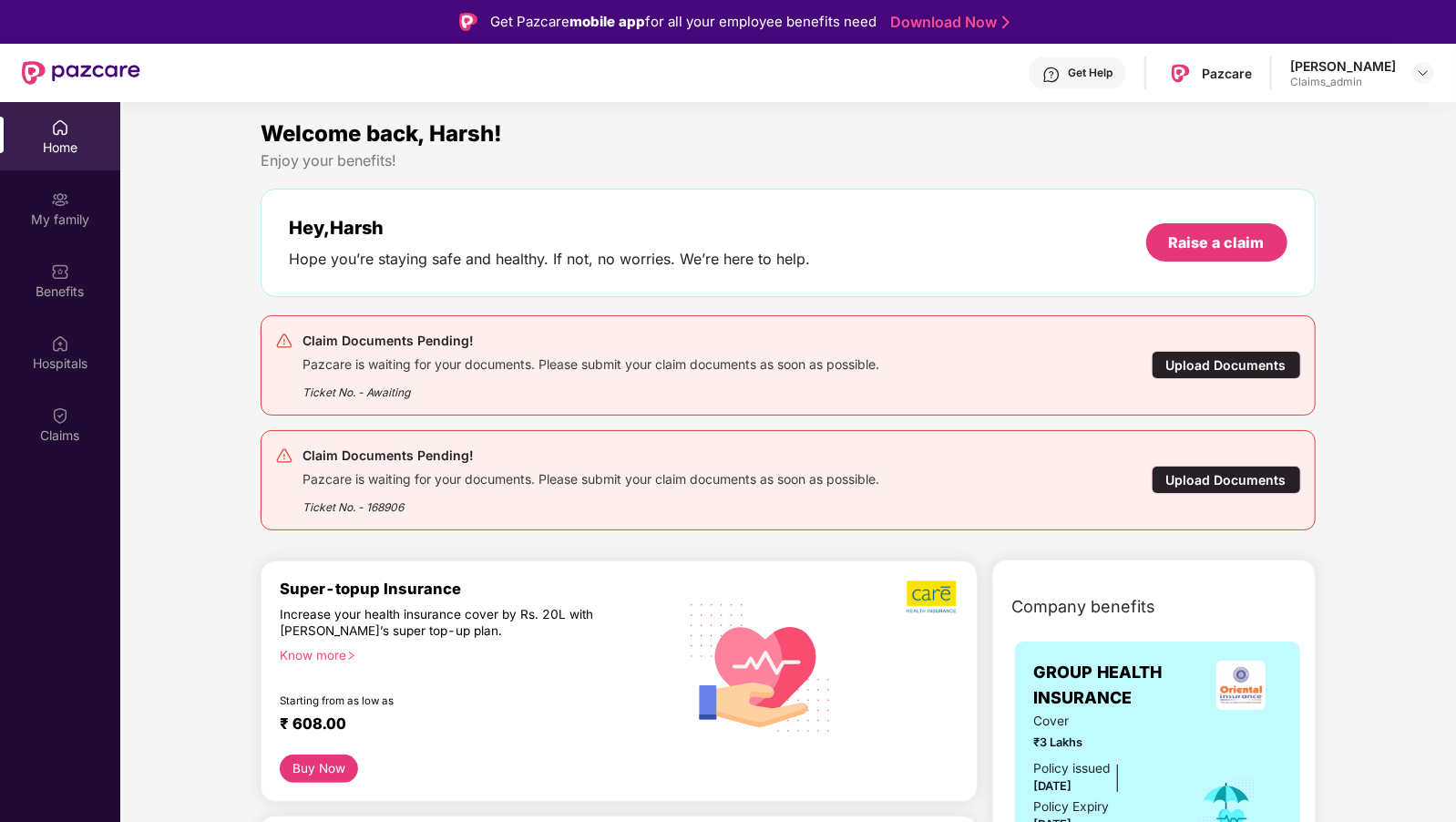
click at [75, 466] on div "Home My family Benefits Hospitals Claims" at bounding box center [60, 514] width 120 height 822
click at [87, 427] on div "Claims" at bounding box center [60, 435] width 120 height 18
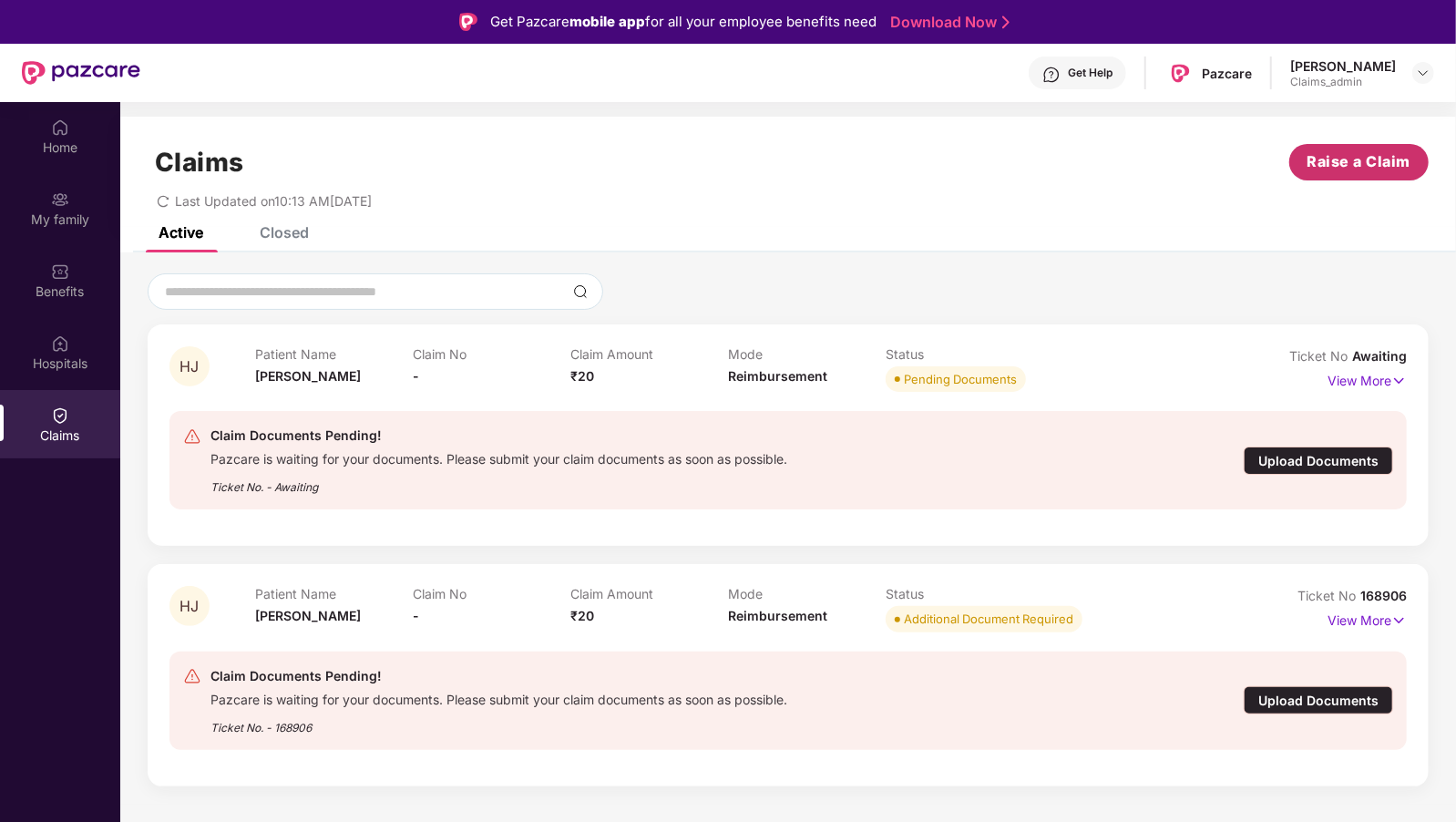
click at [1374, 149] on button "Raise a Claim" at bounding box center [1359, 162] width 139 height 37
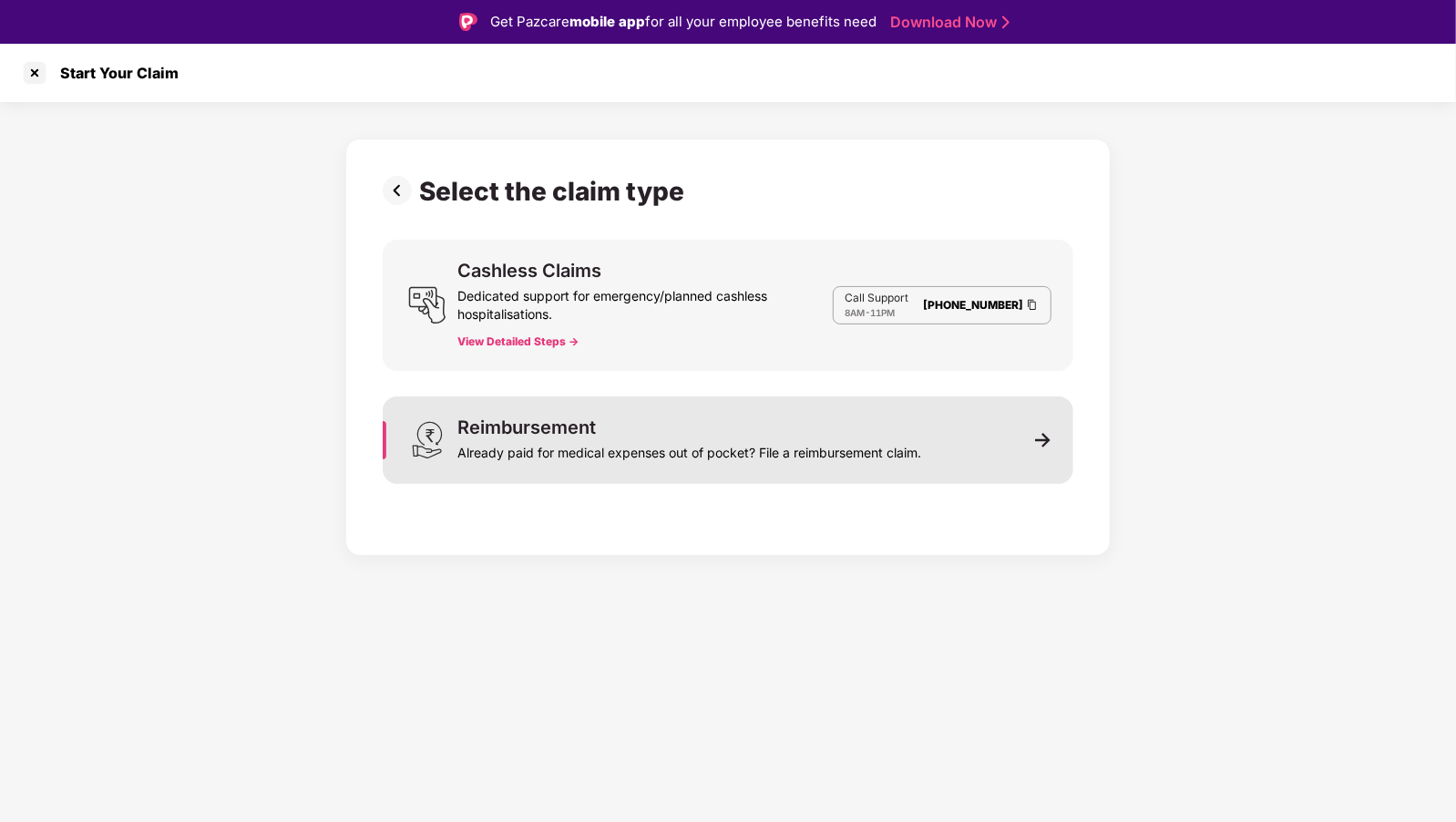
click at [590, 470] on div "Reimbursement Already paid for medical expenses out of pocket? File a reimburse…" at bounding box center [728, 439] width 690 height 87
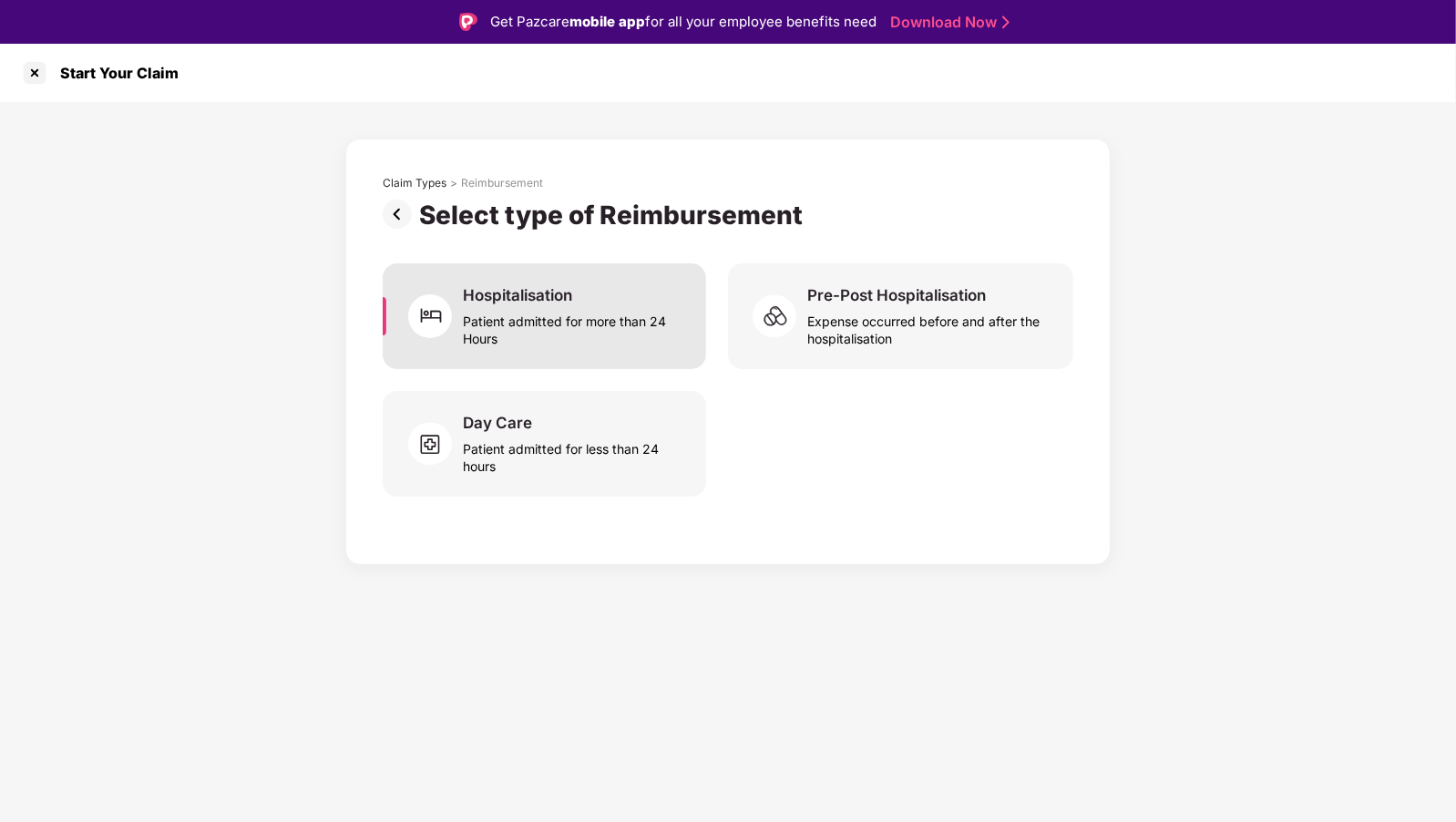
click at [479, 335] on div "Patient admitted for more than 24 Hours" at bounding box center [573, 326] width 221 height 42
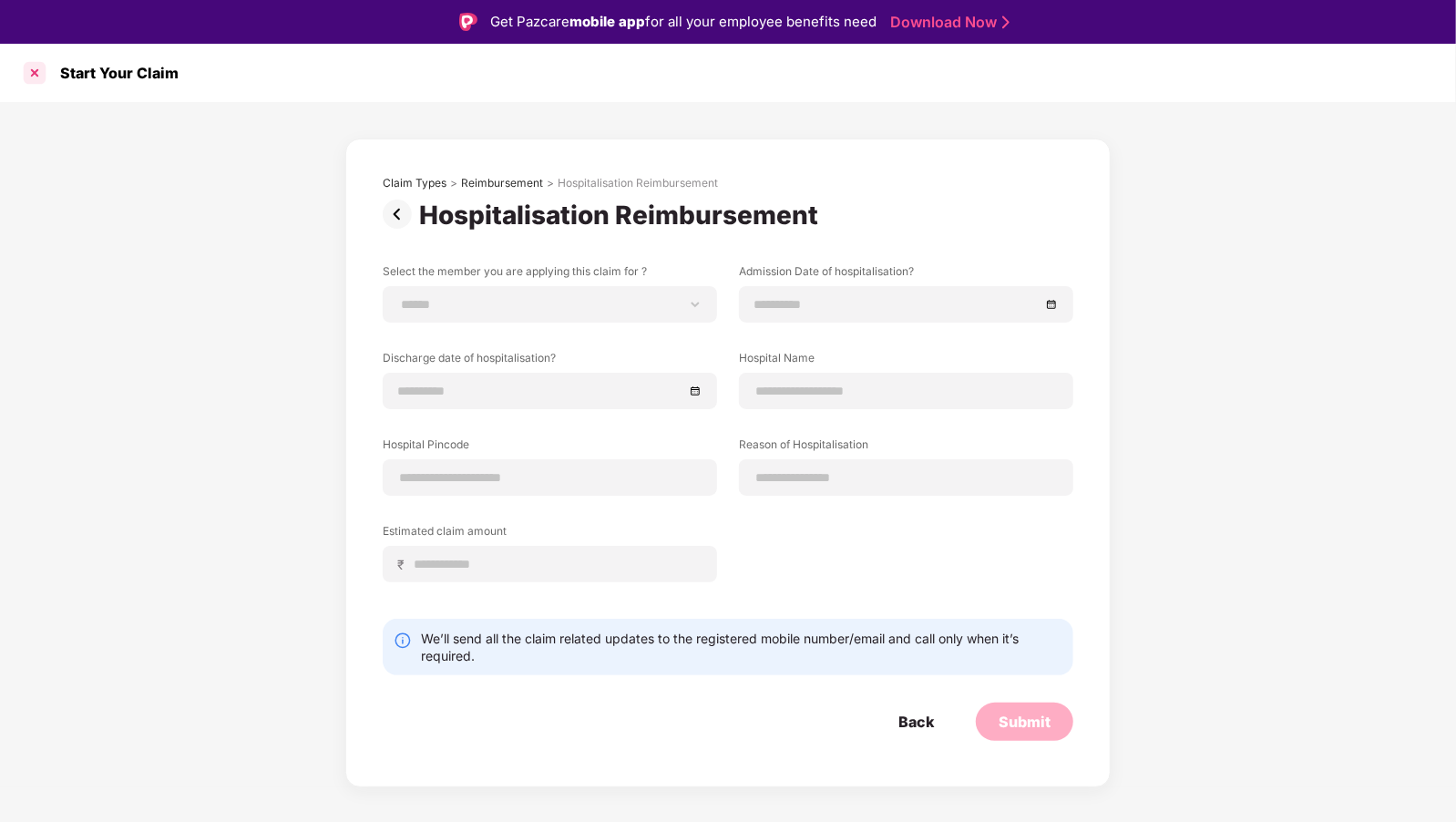
click at [33, 74] on div at bounding box center [34, 72] width 29 height 29
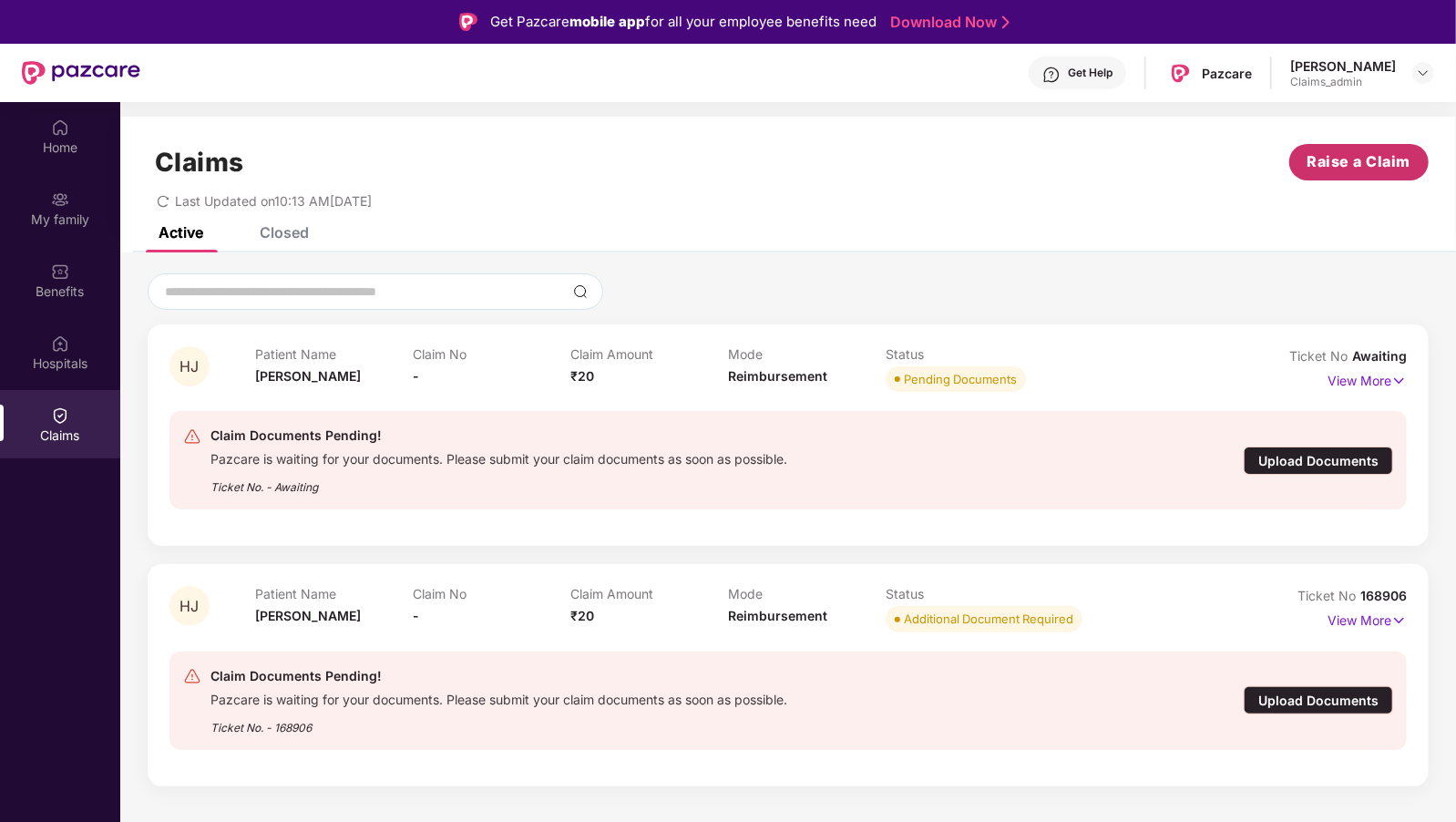
click at [1318, 152] on span "Raise a Claim" at bounding box center [1359, 162] width 103 height 23
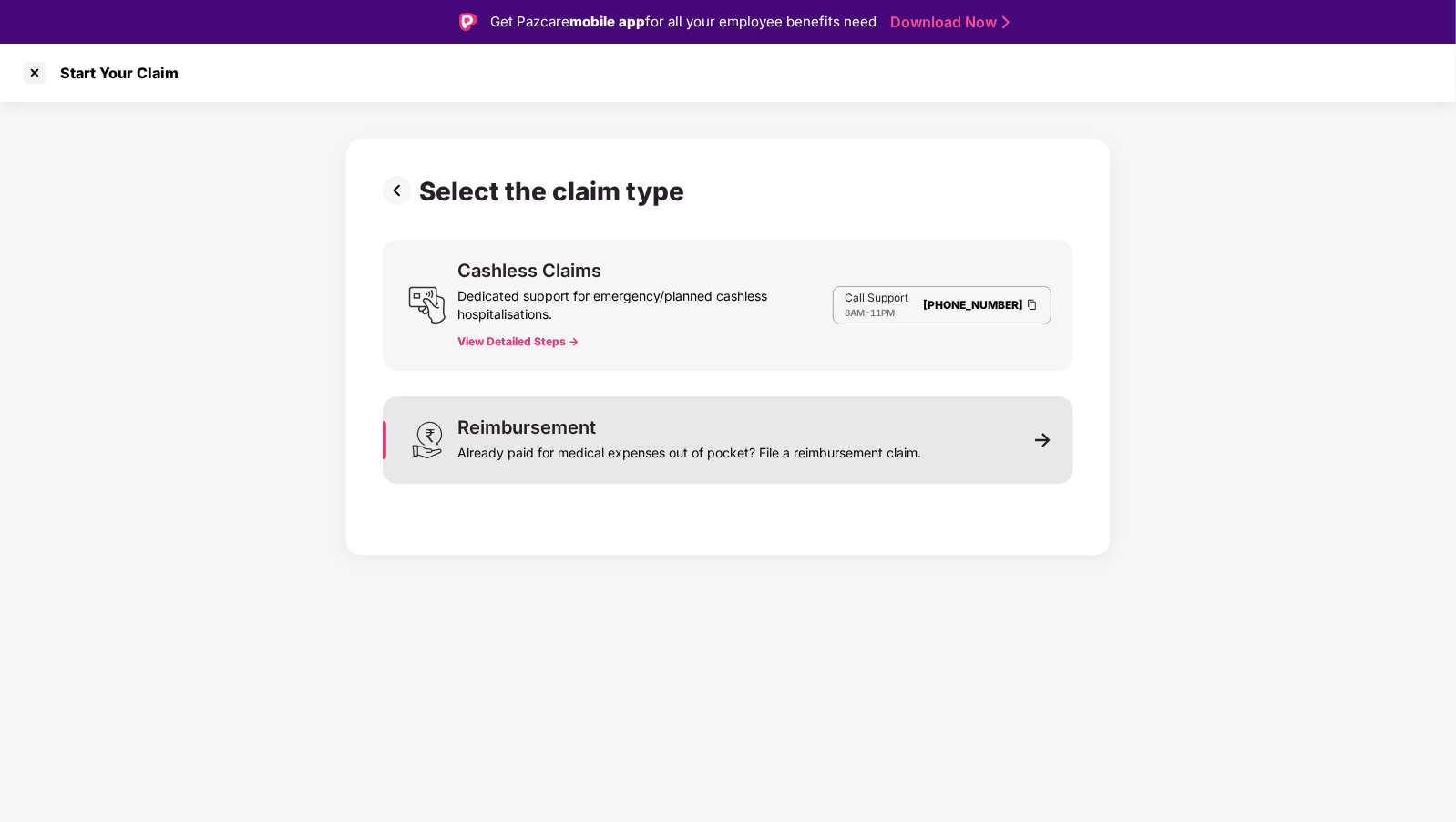
click at [751, 482] on div "Reimbursement Already paid for medical expenses out of pocket? File a reimburse…" at bounding box center [728, 439] width 690 height 87
